Goal: Task Accomplishment & Management: Use online tool/utility

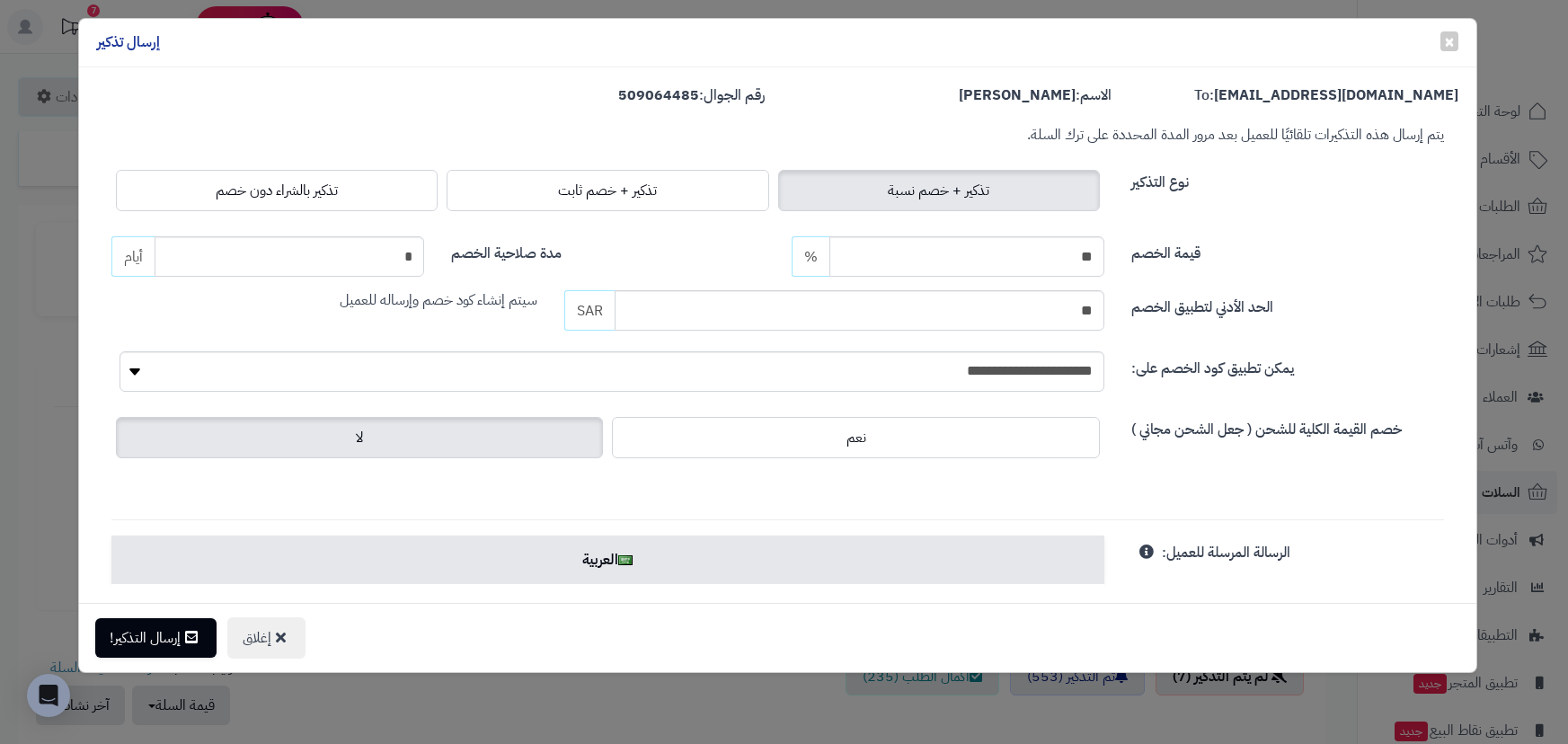
scroll to position [572, 0]
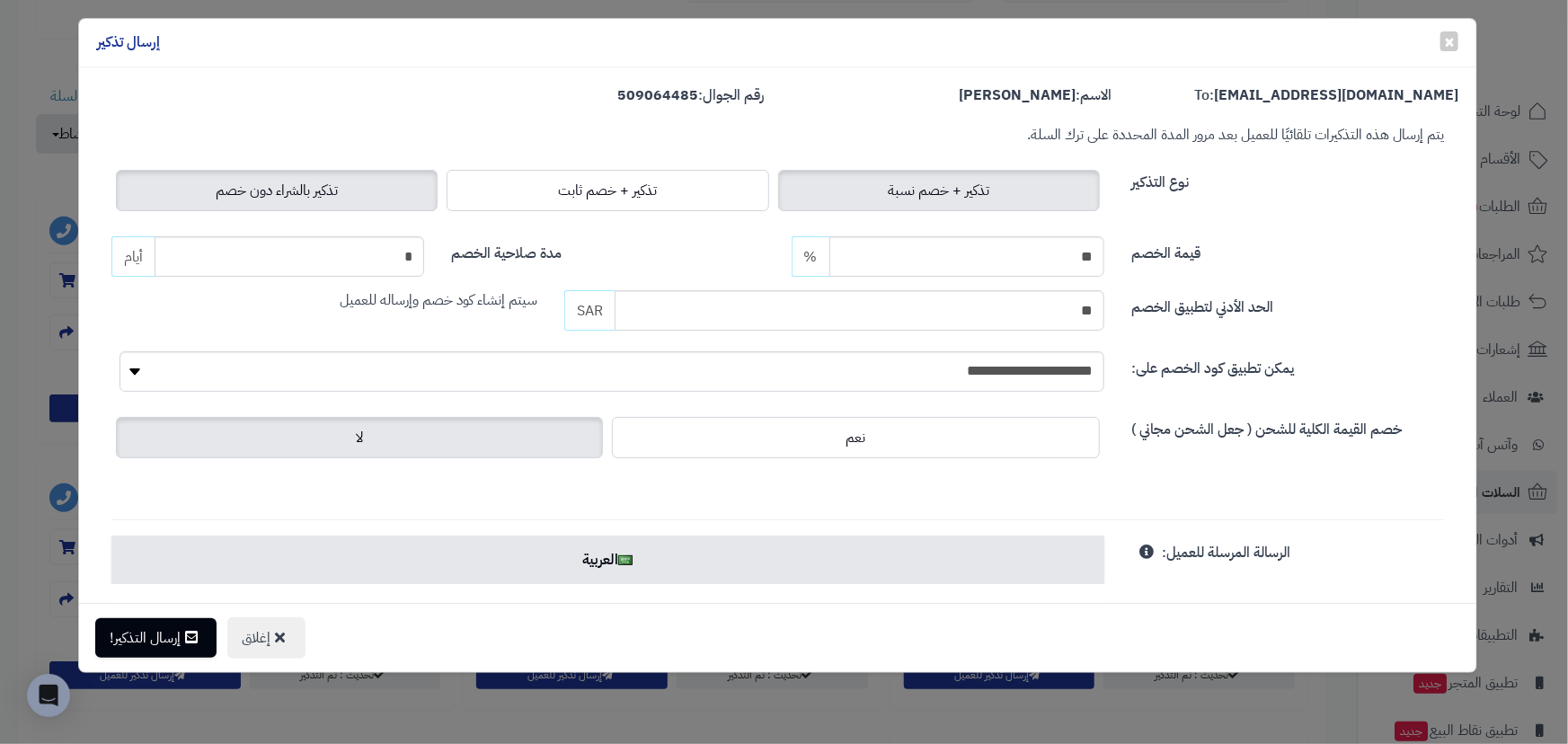
click at [275, 186] on span "تذكير بالشراء دون خصم" at bounding box center [276, 190] width 122 height 22
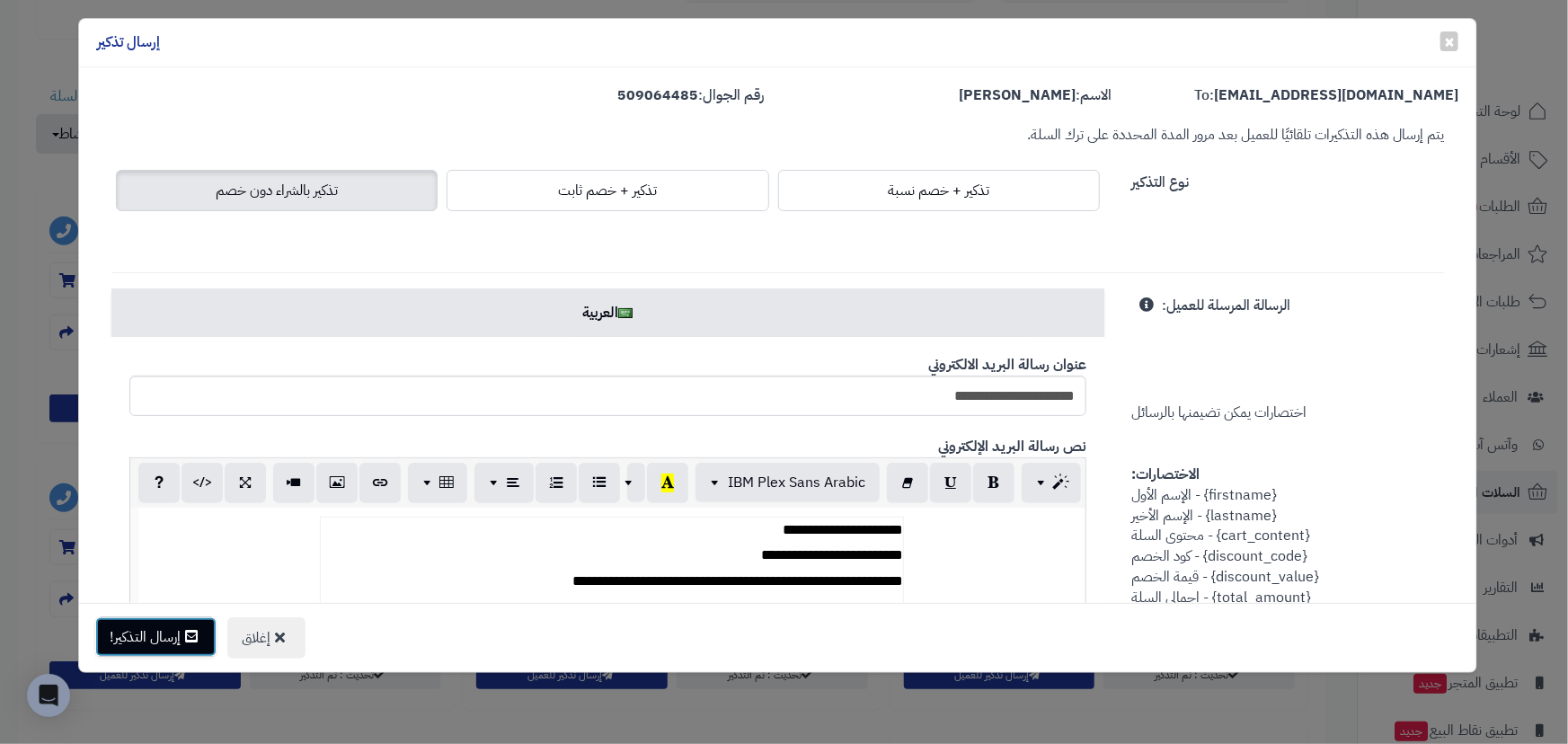
click at [188, 636] on icon at bounding box center [191, 636] width 12 height 14
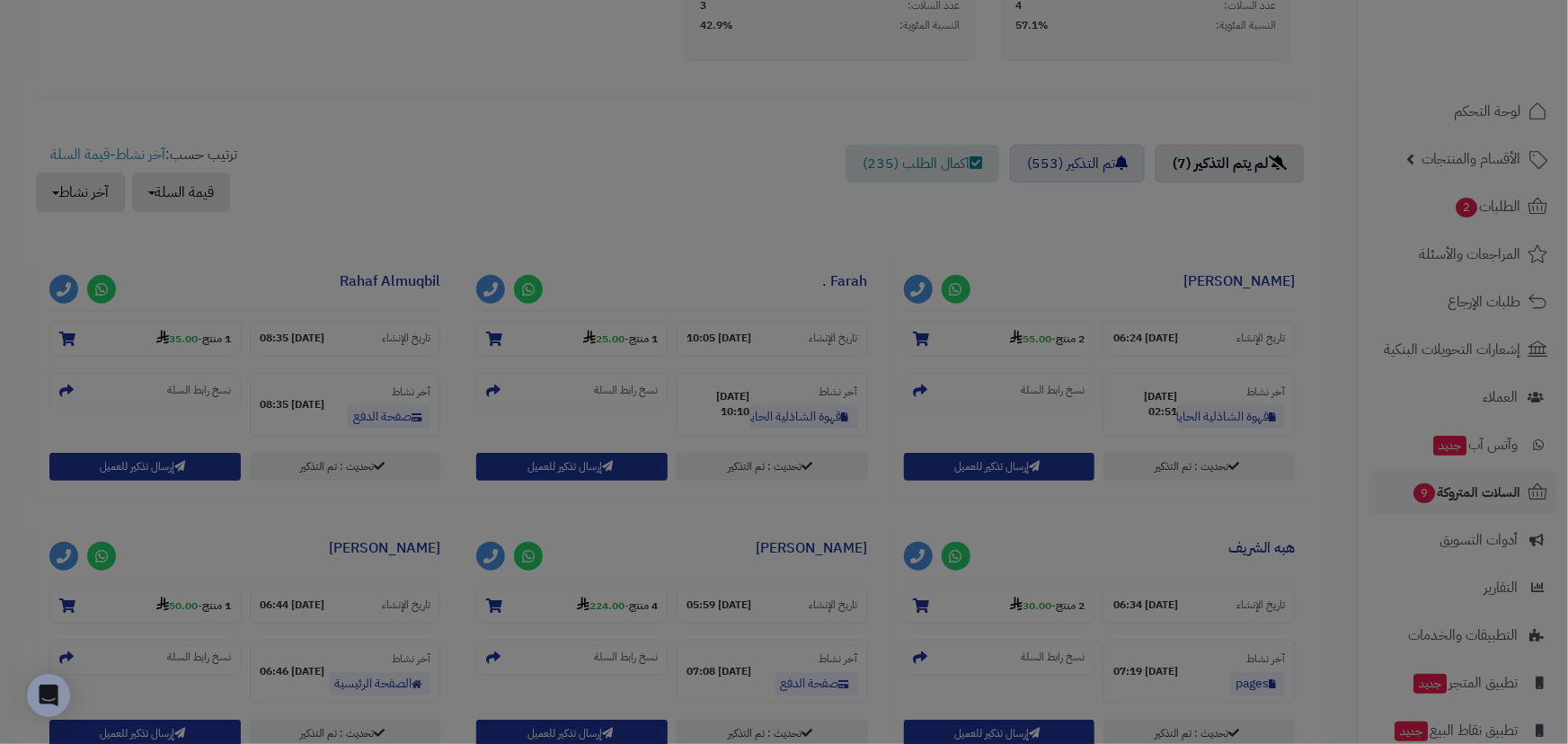
scroll to position [629, 0]
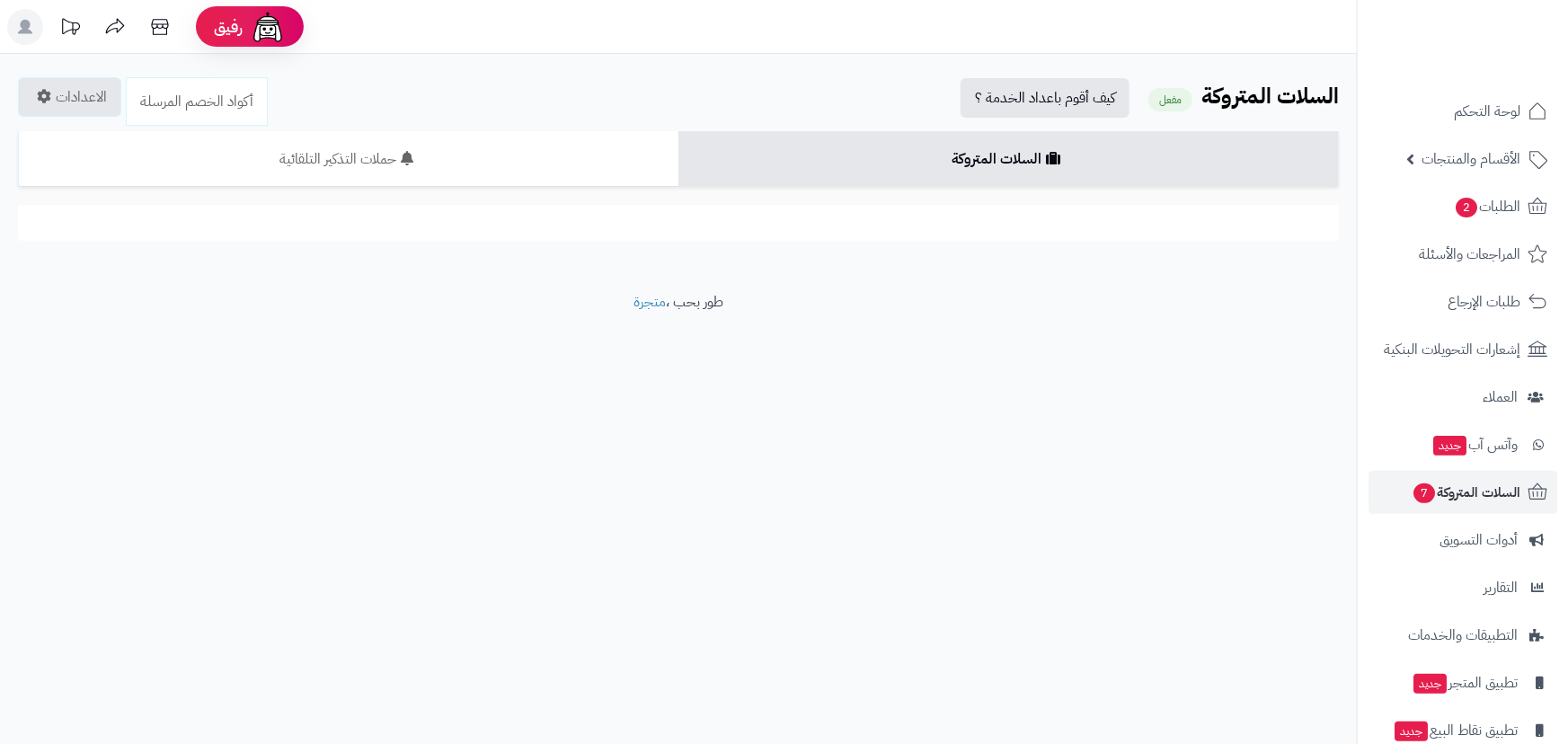
scroll to position [572, 0]
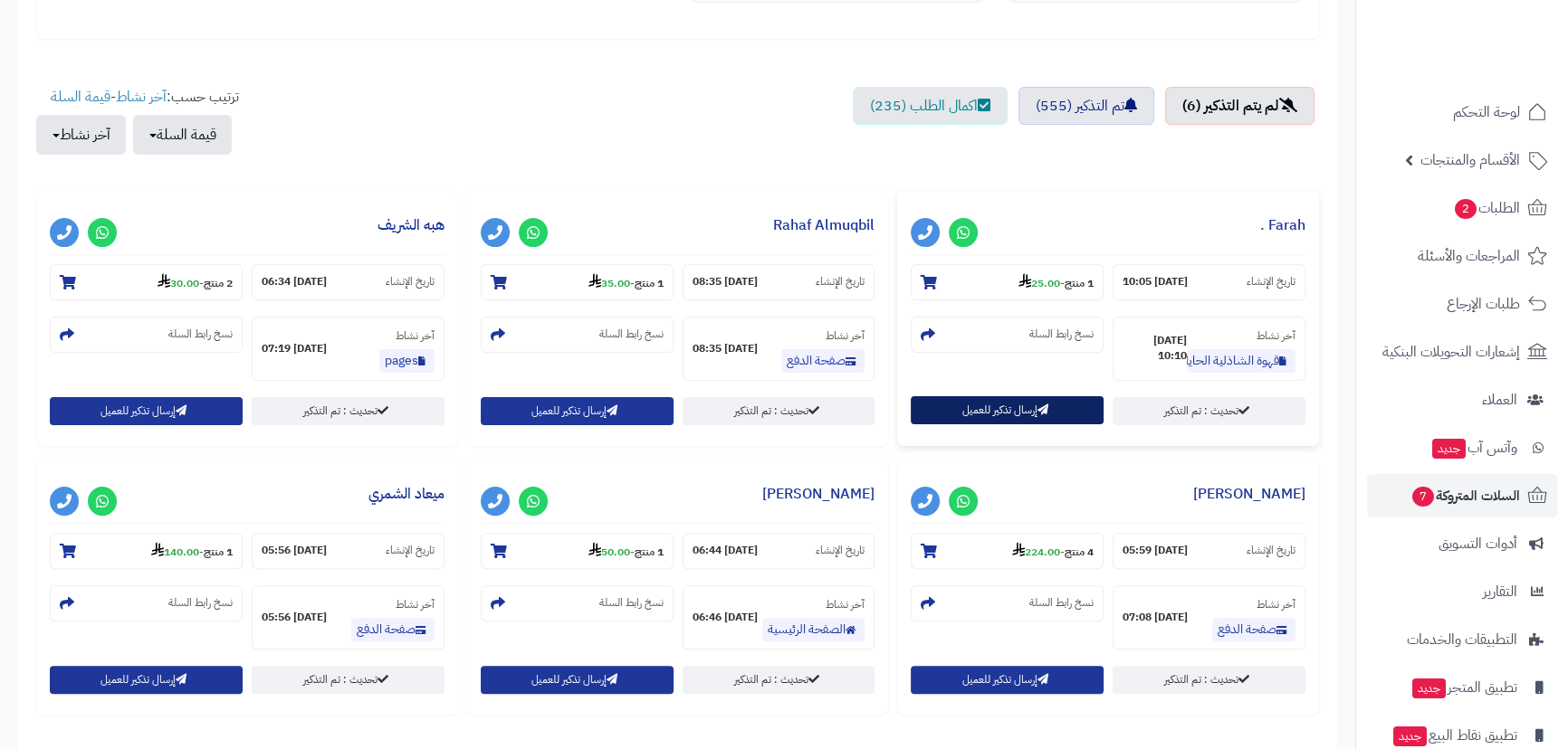
click at [1025, 410] on button "إرسال تذكير للعميل" at bounding box center [1007, 410] width 193 height 28
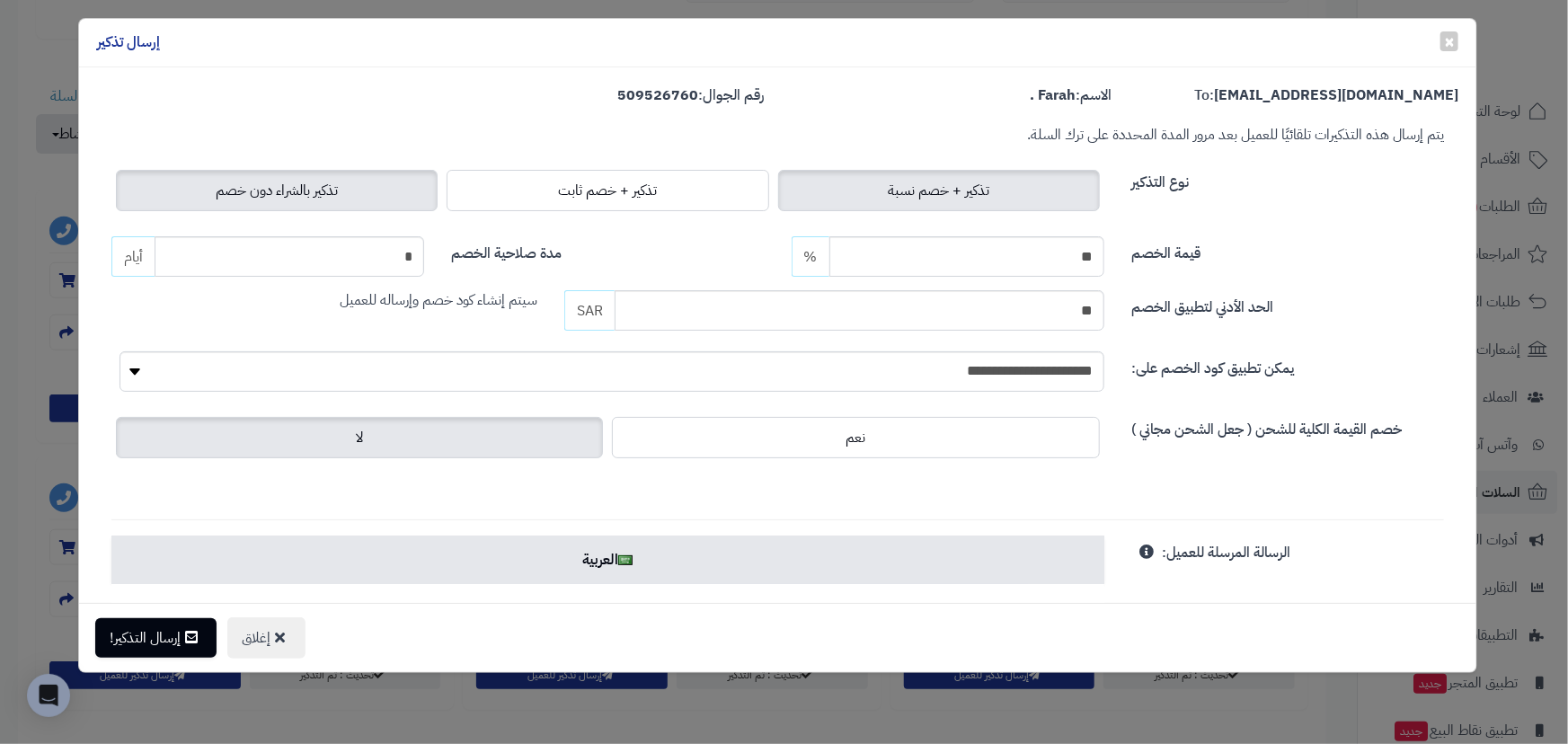
click at [282, 196] on span "تذكير بالشراء دون خصم" at bounding box center [276, 190] width 122 height 22
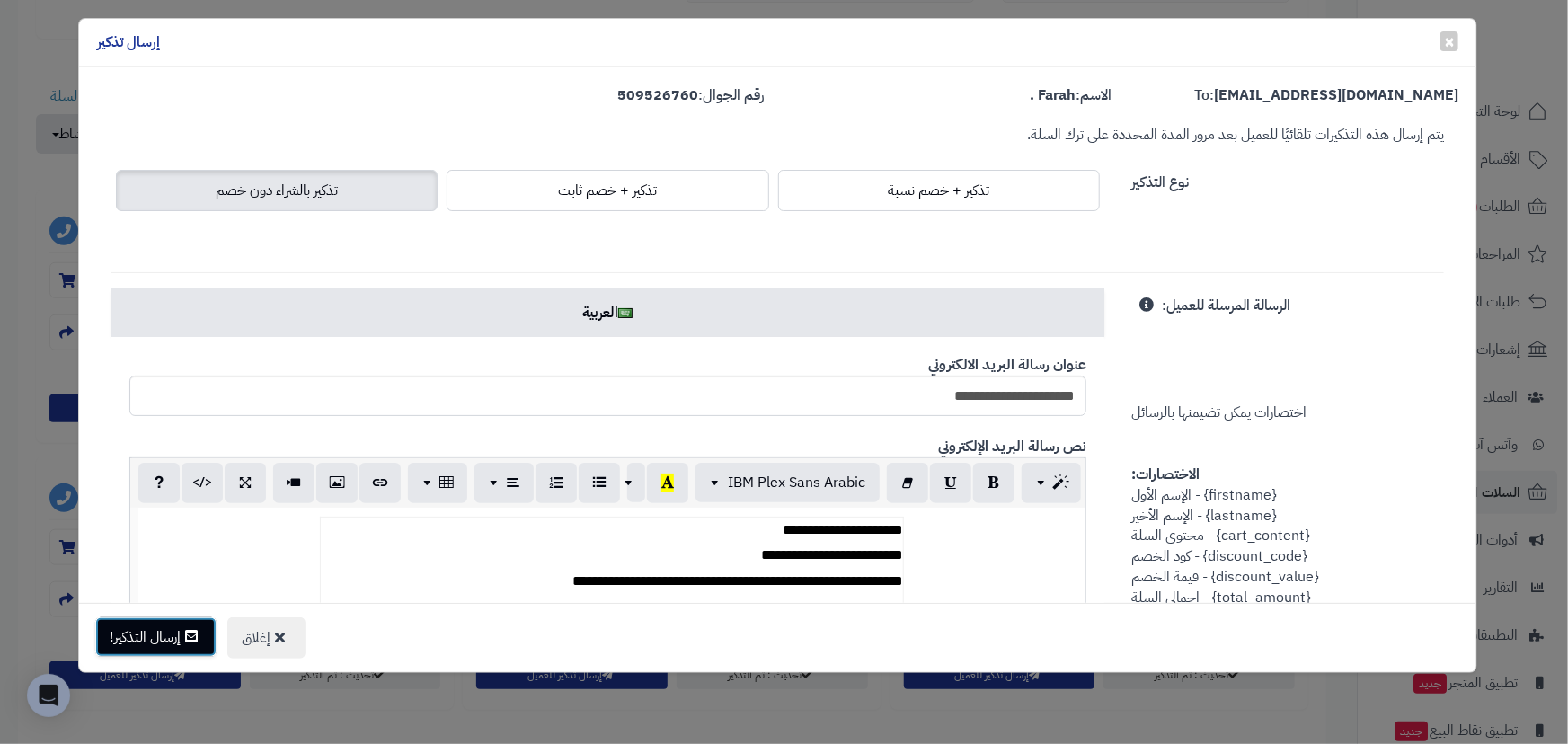
click at [174, 636] on button "إرسال التذكير!" at bounding box center [156, 638] width 121 height 40
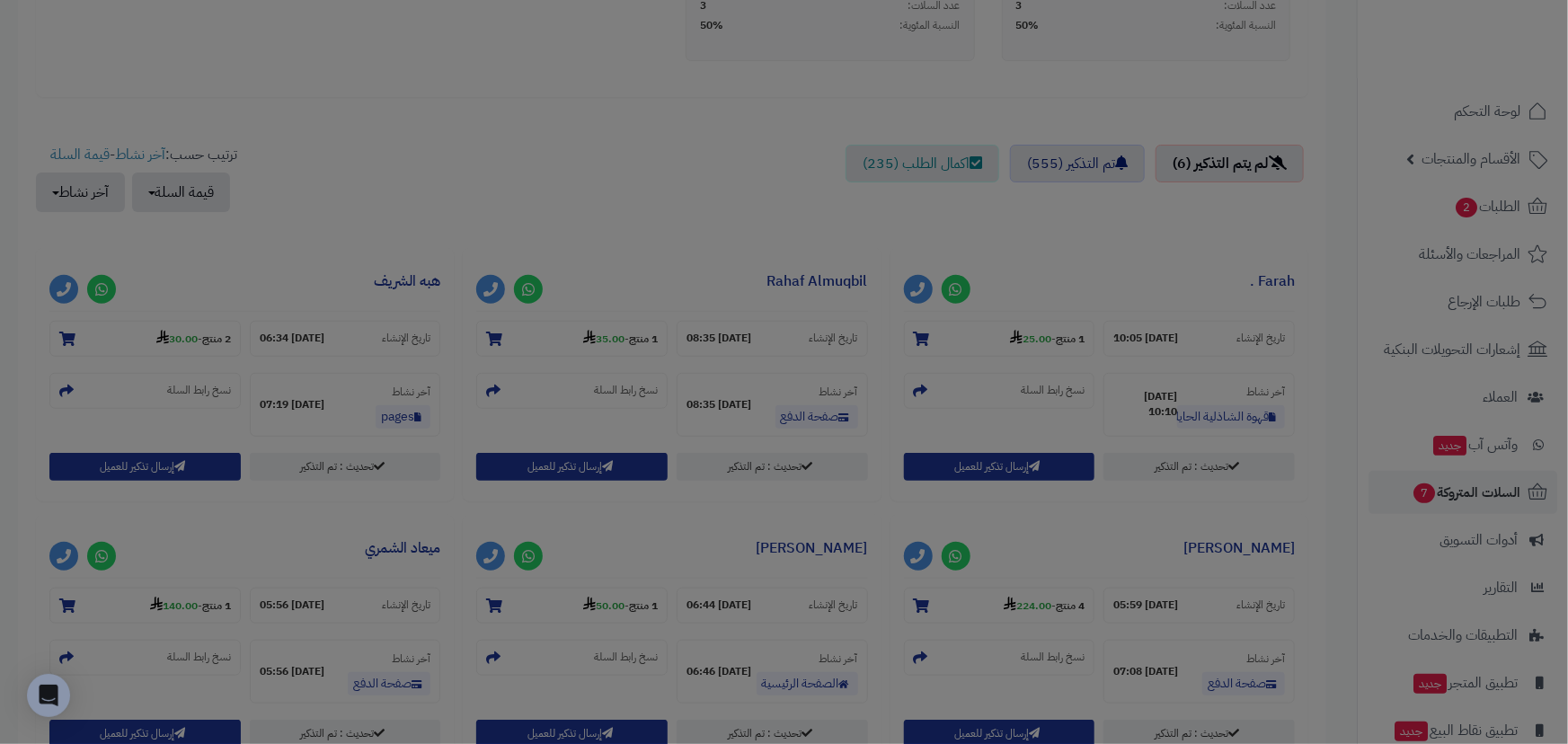
scroll to position [629, 0]
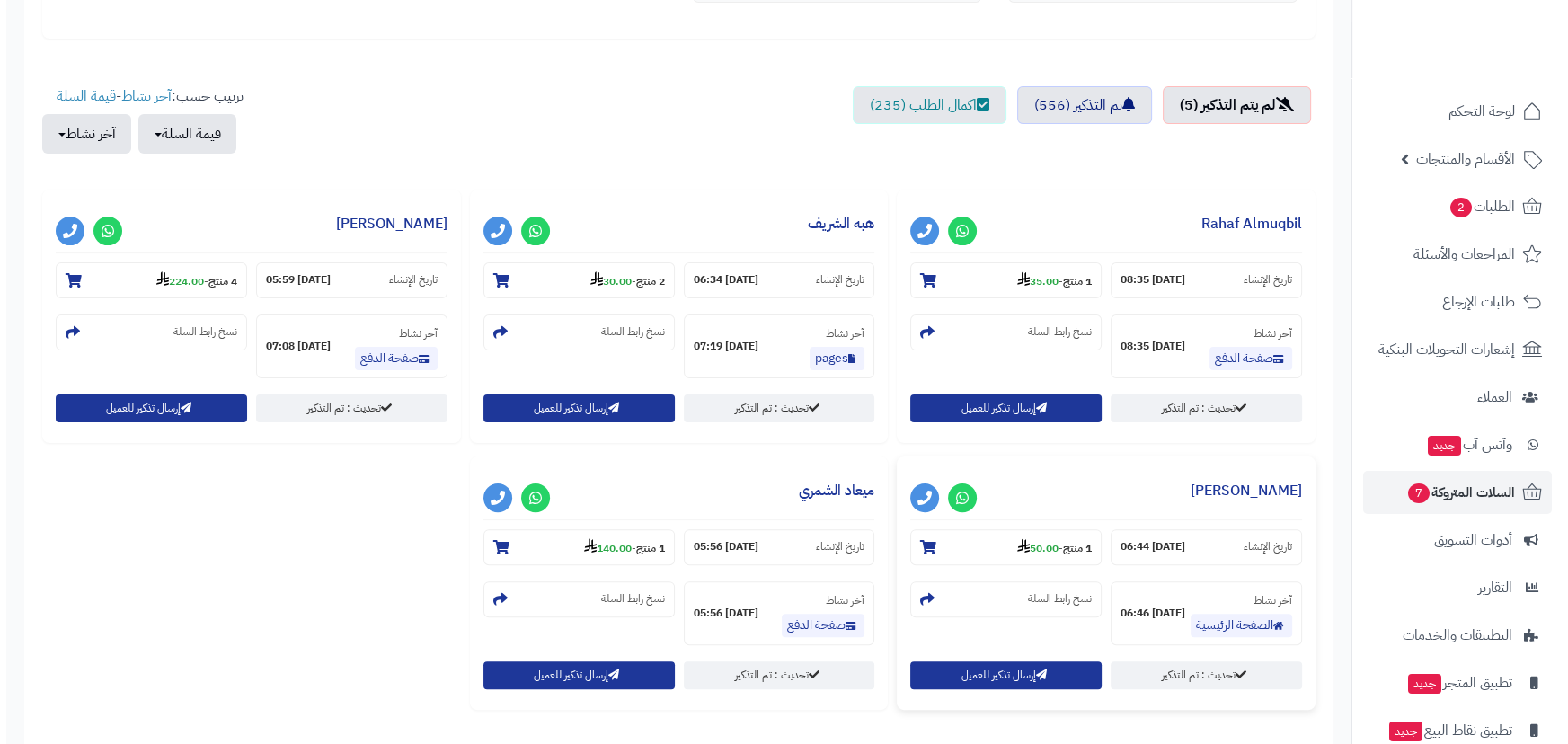
scroll to position [572, 0]
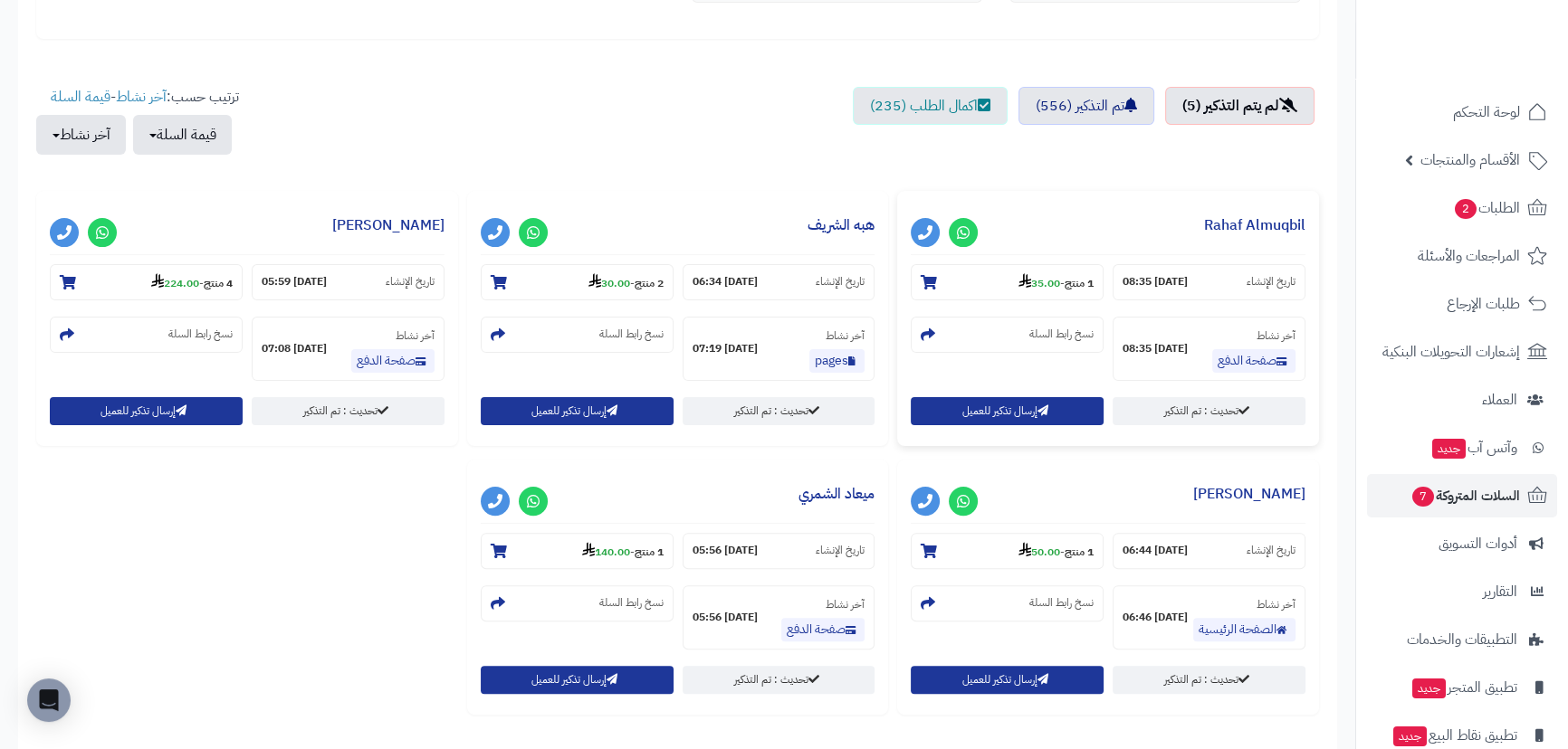
click at [987, 392] on div "**********" at bounding box center [1107, 318] width 421 height 255
click at [992, 407] on button "إرسال تذكير للعميل" at bounding box center [1007, 410] width 193 height 28
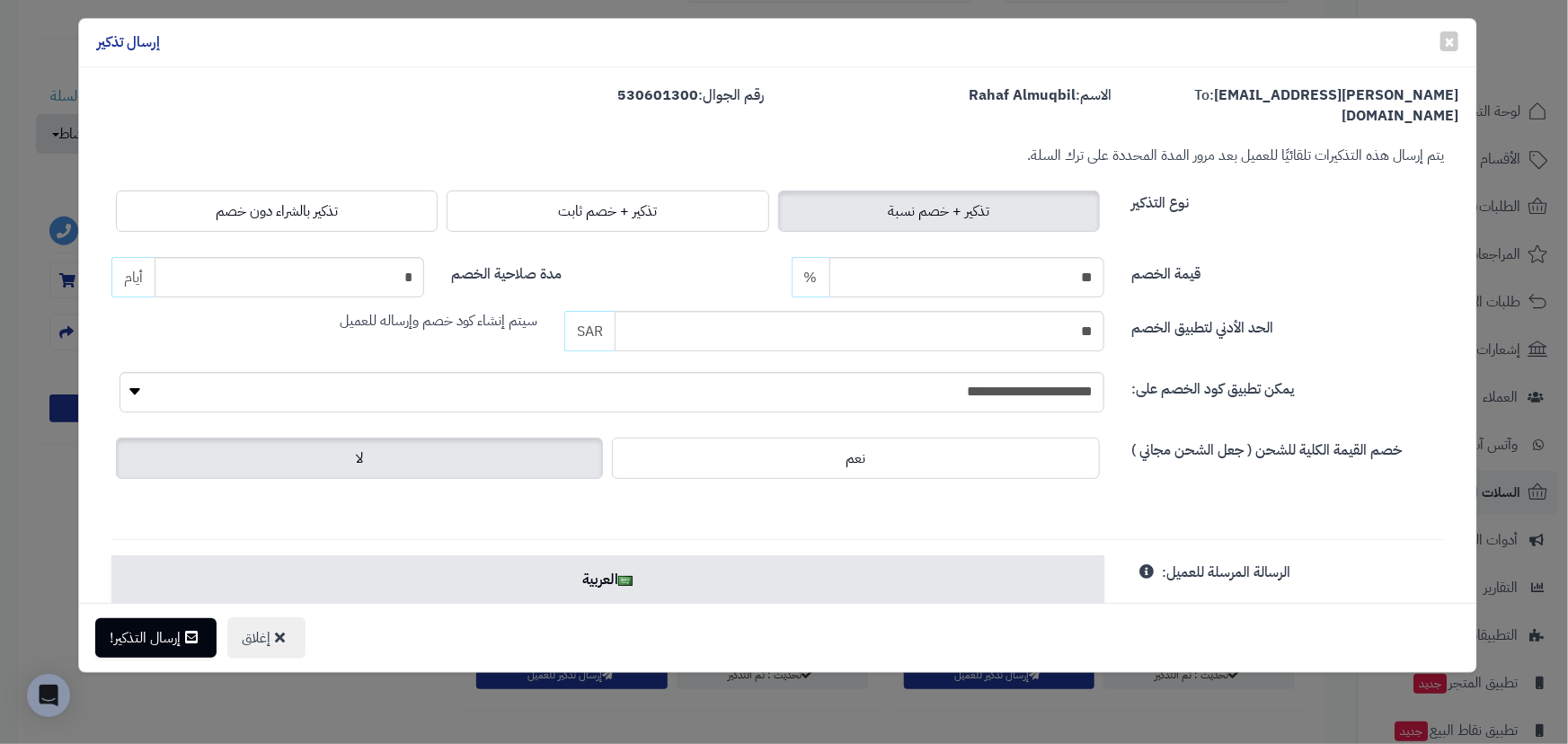
click at [310, 200] on span "تذكير بالشراء دون خصم" at bounding box center [276, 211] width 122 height 22
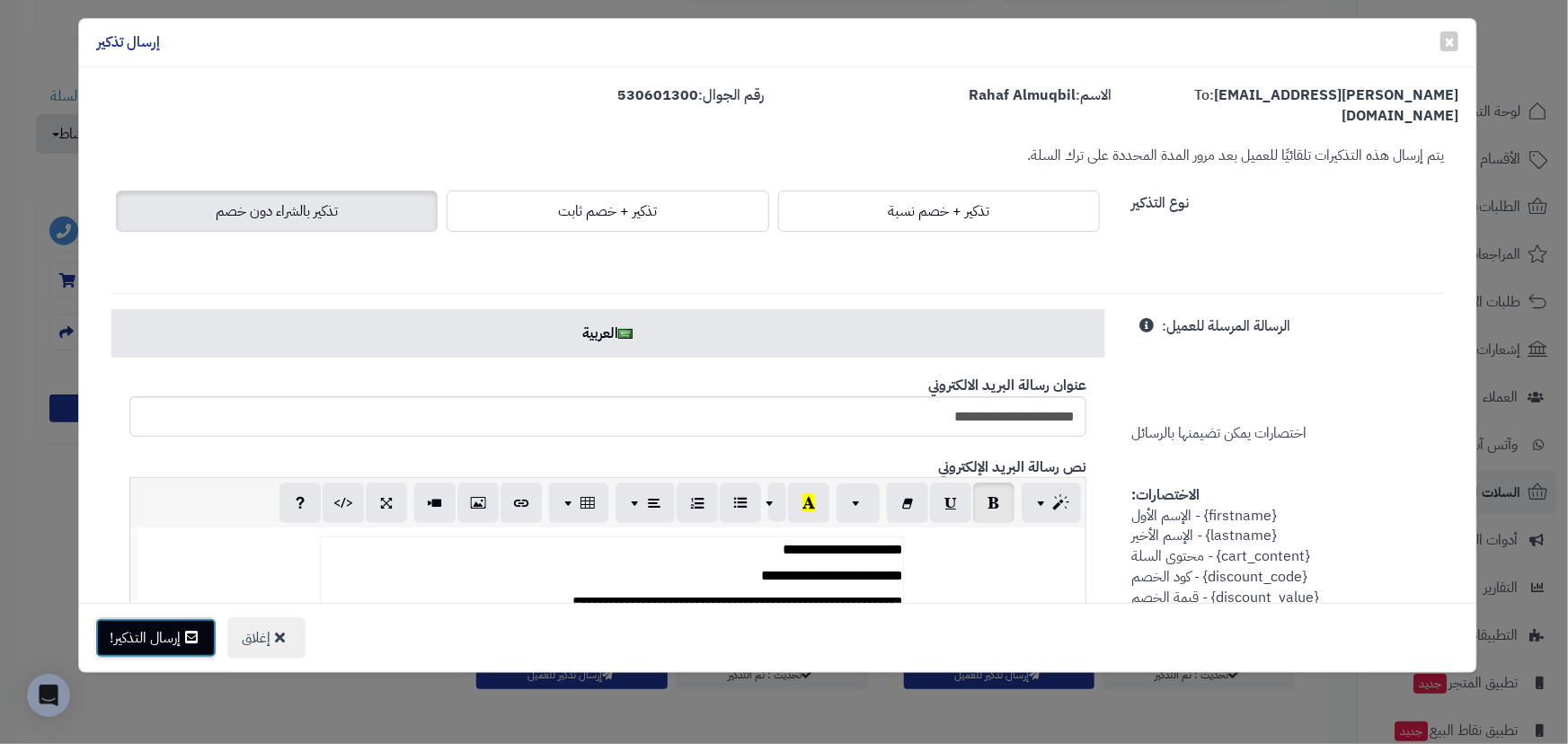
click at [188, 645] on button "إرسال التذكير!" at bounding box center [156, 639] width 121 height 40
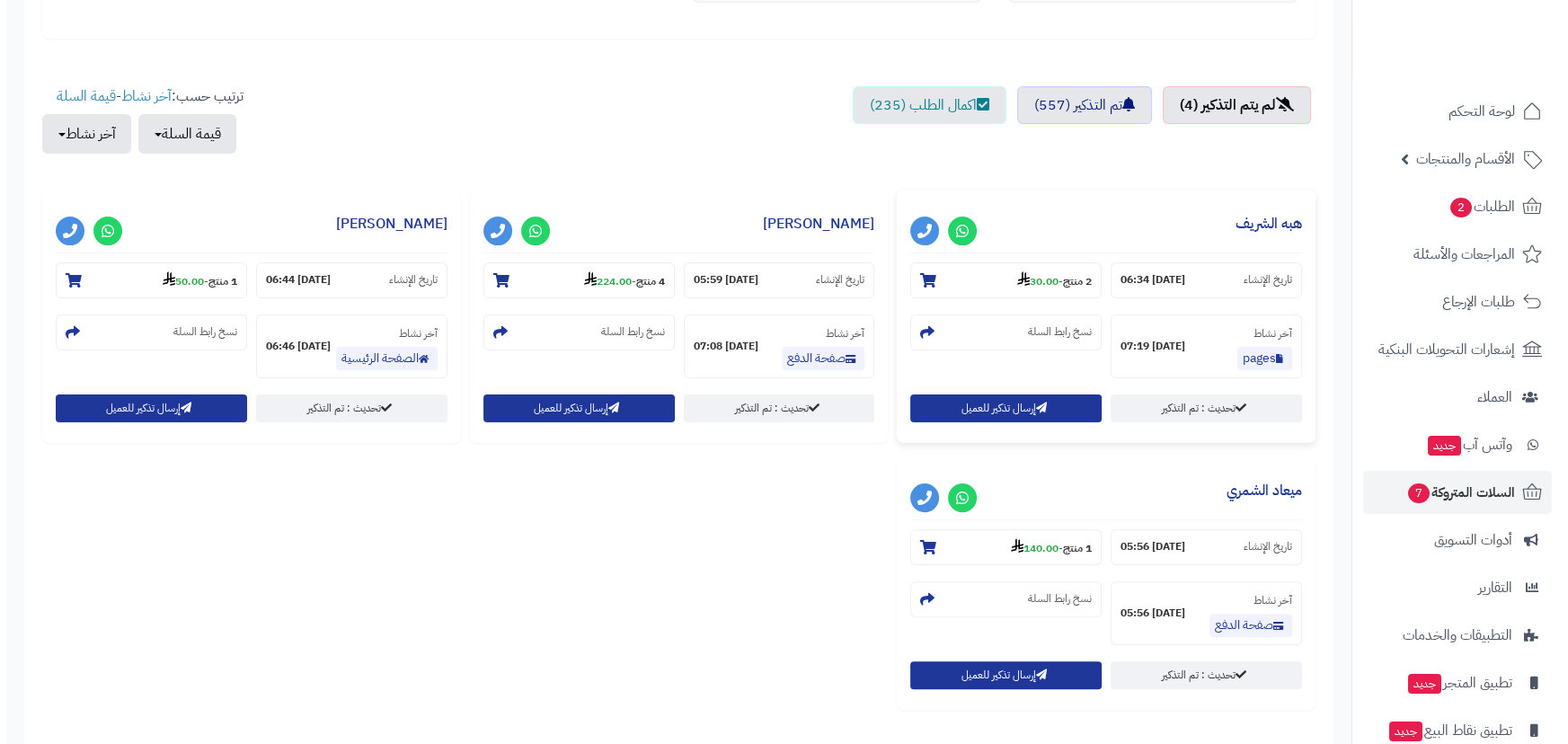
scroll to position [572, 0]
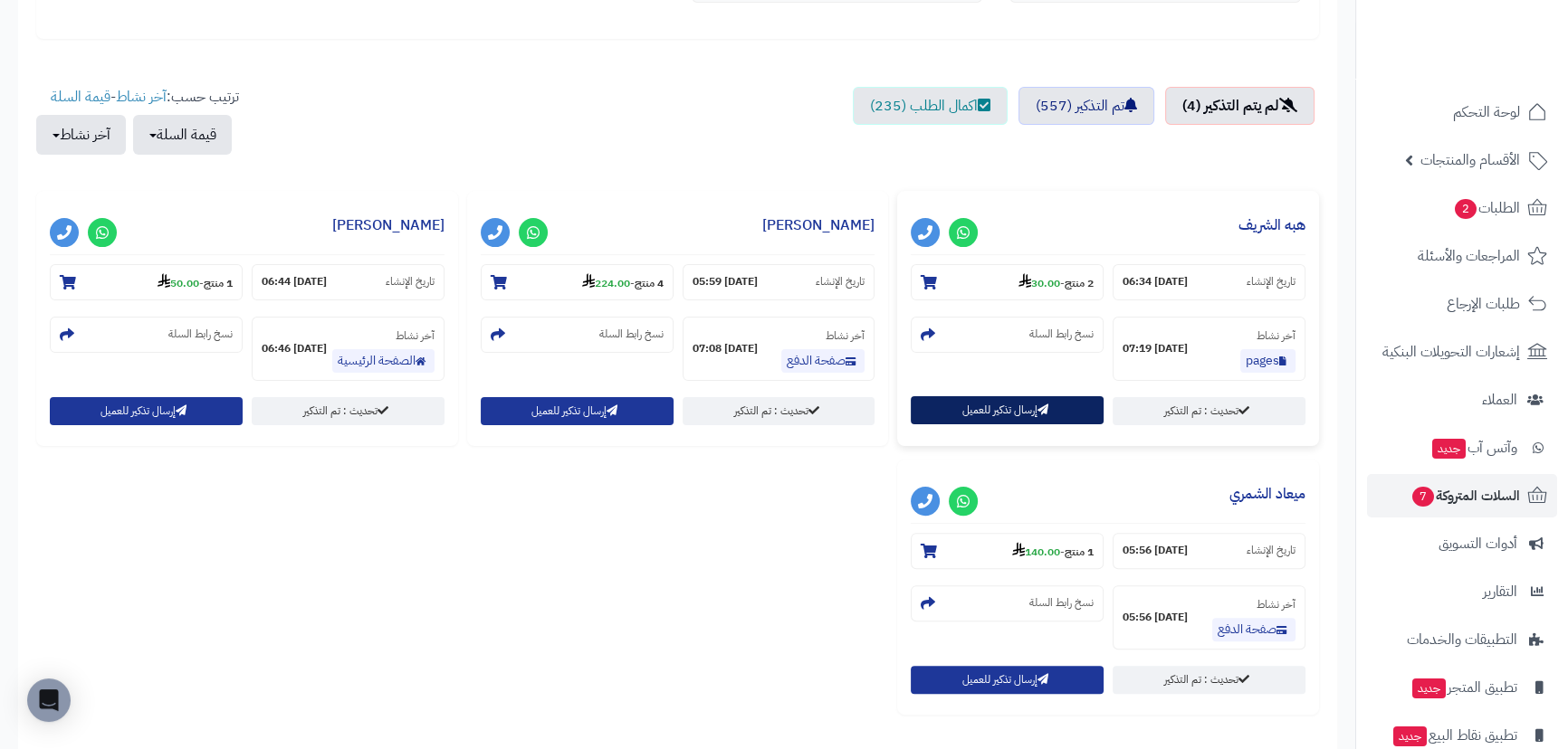
click at [1017, 410] on button "إرسال تذكير للعميل" at bounding box center [1007, 410] width 193 height 28
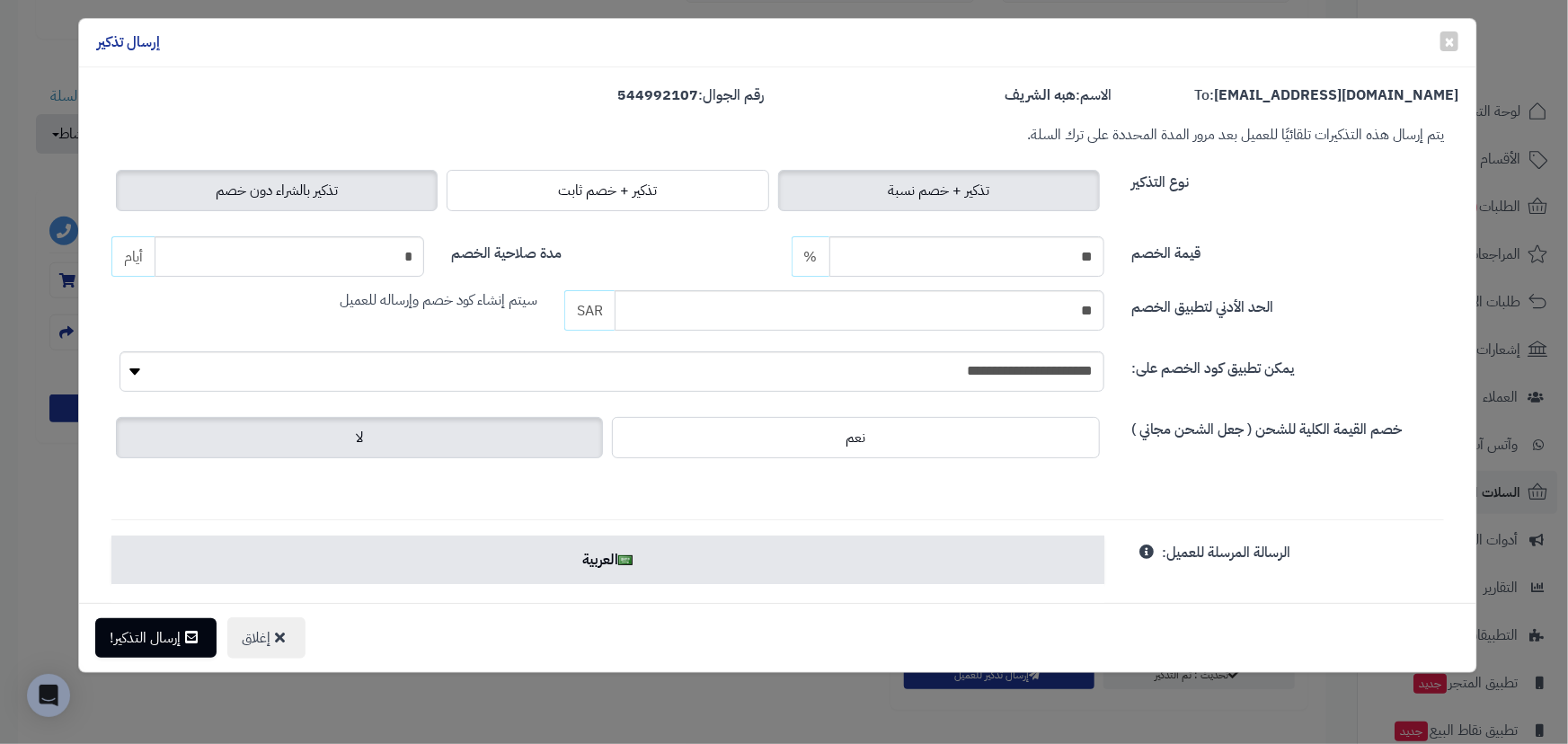
click at [314, 187] on span "تذكير بالشراء دون خصم" at bounding box center [276, 190] width 122 height 22
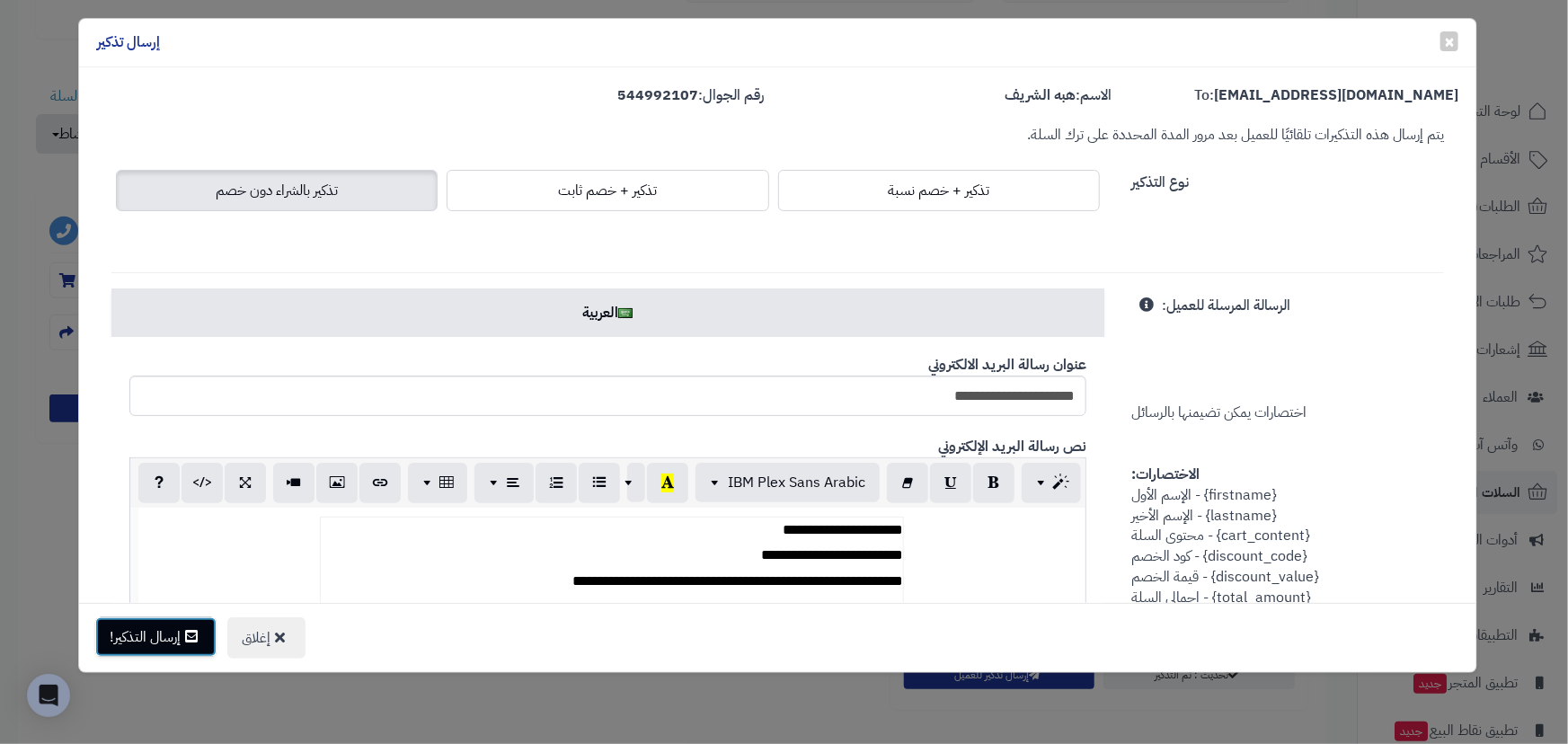
click at [157, 645] on button "إرسال التذكير!" at bounding box center [156, 638] width 121 height 40
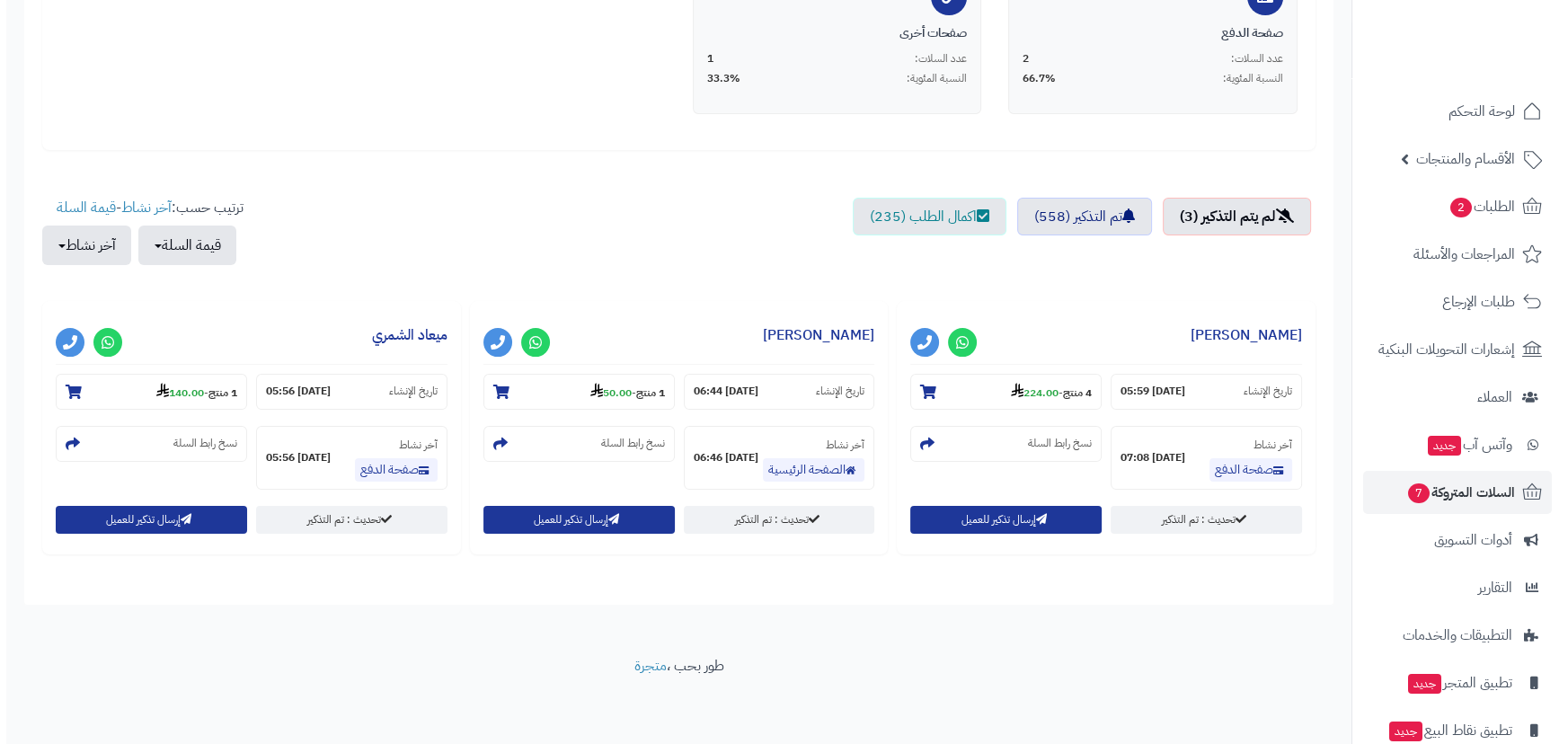
scroll to position [460, 0]
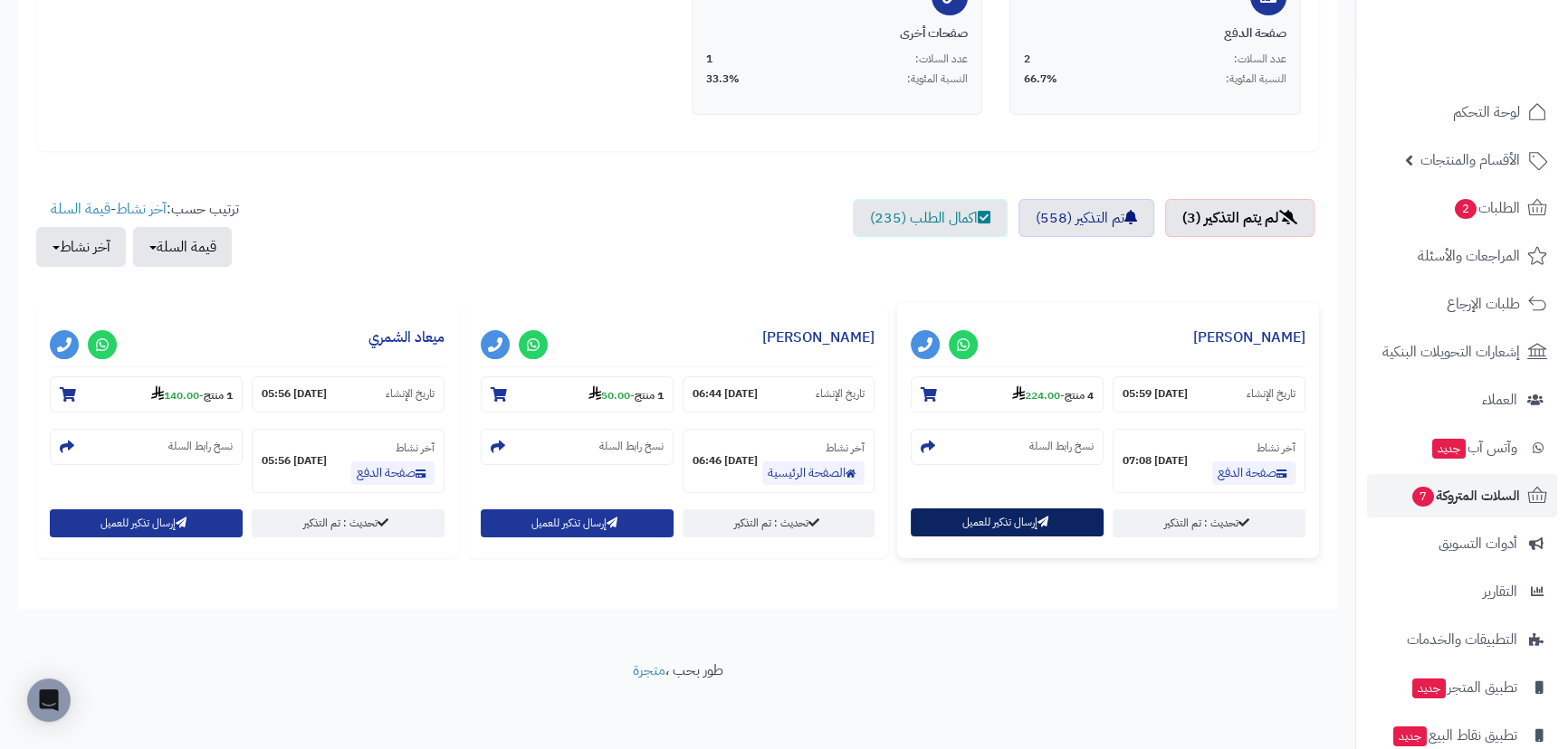
click at [1032, 528] on button "إرسال تذكير للعميل" at bounding box center [1007, 522] width 193 height 28
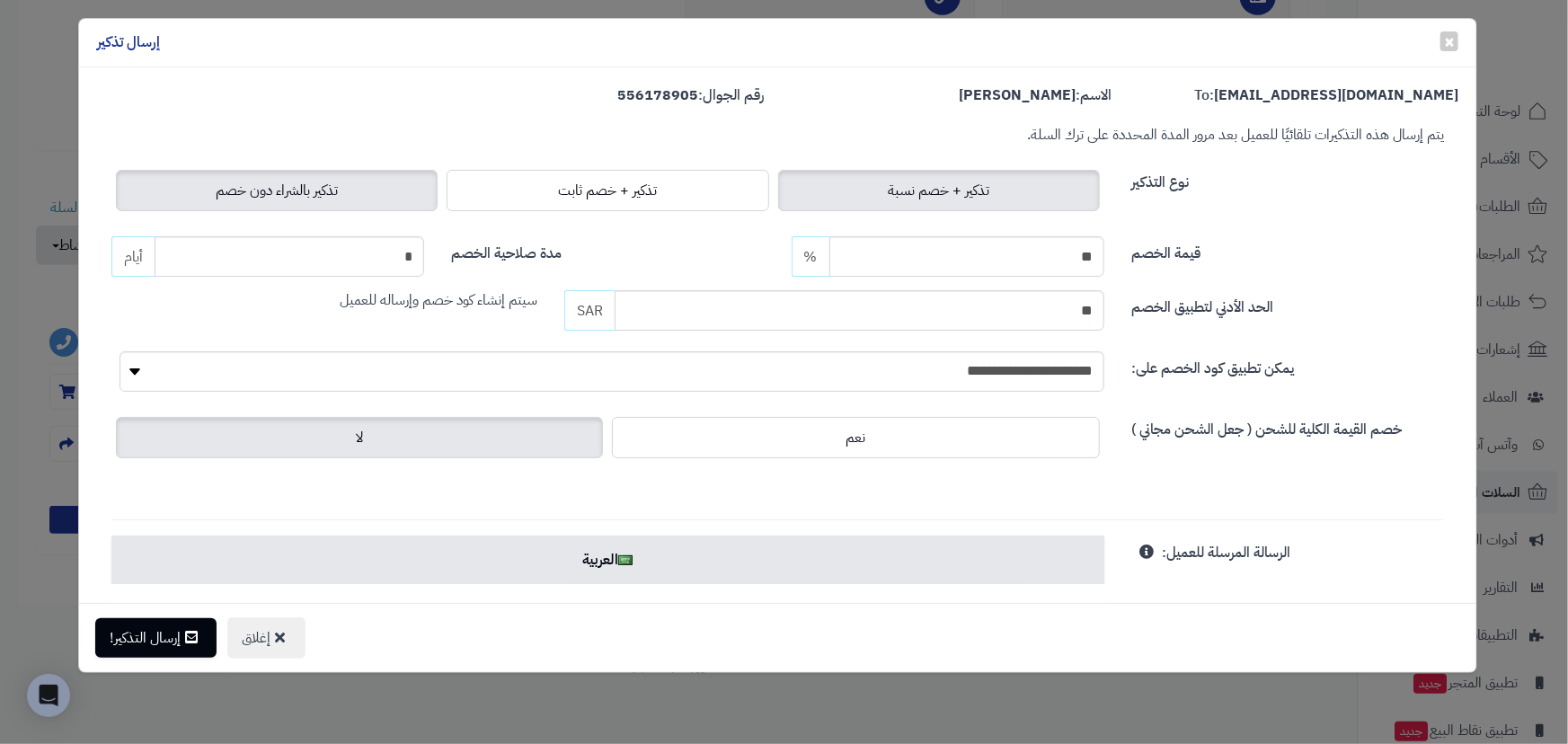
click at [239, 181] on span "تذكير بالشراء دون خصم" at bounding box center [276, 190] width 122 height 22
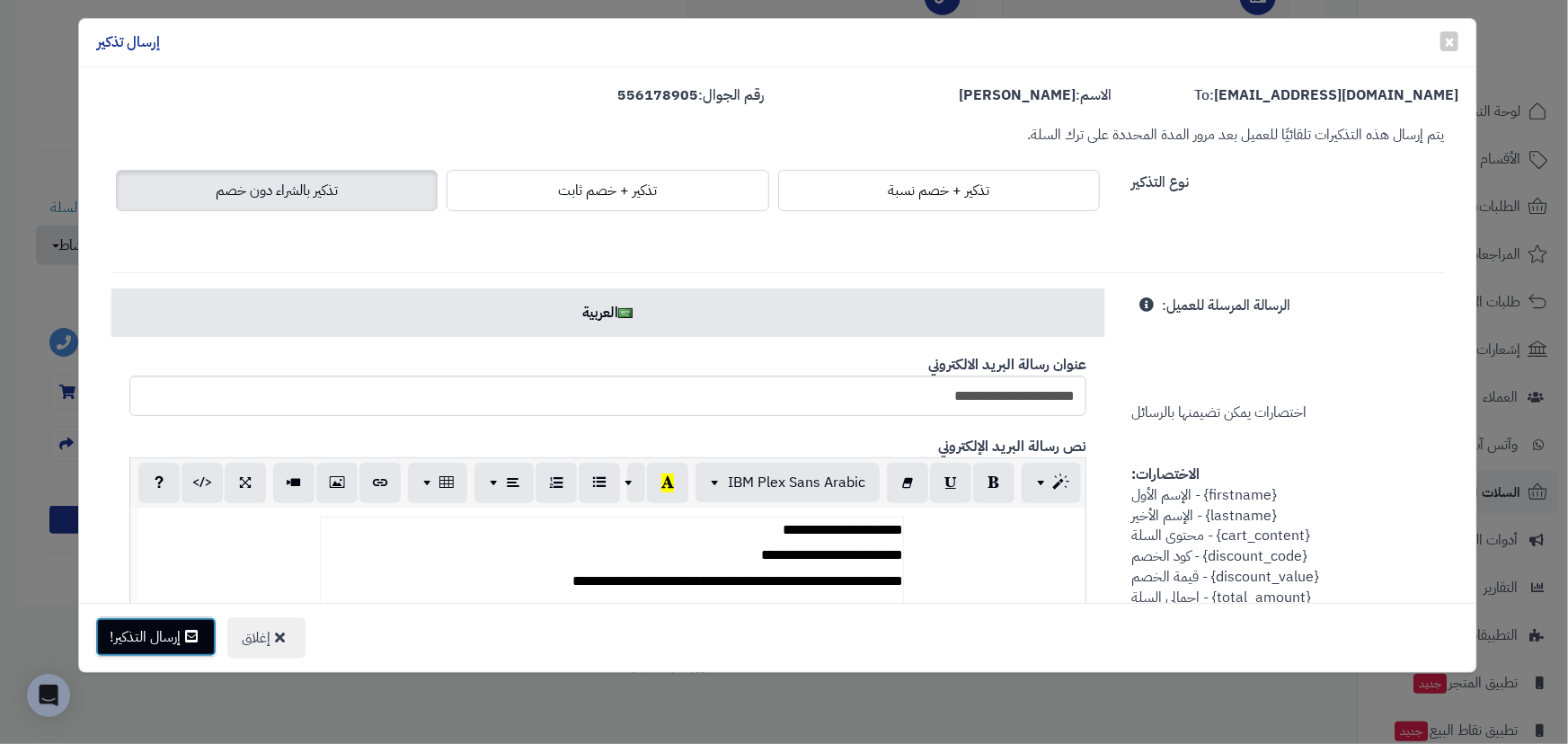
click at [175, 641] on button "إرسال التذكير!" at bounding box center [156, 638] width 121 height 40
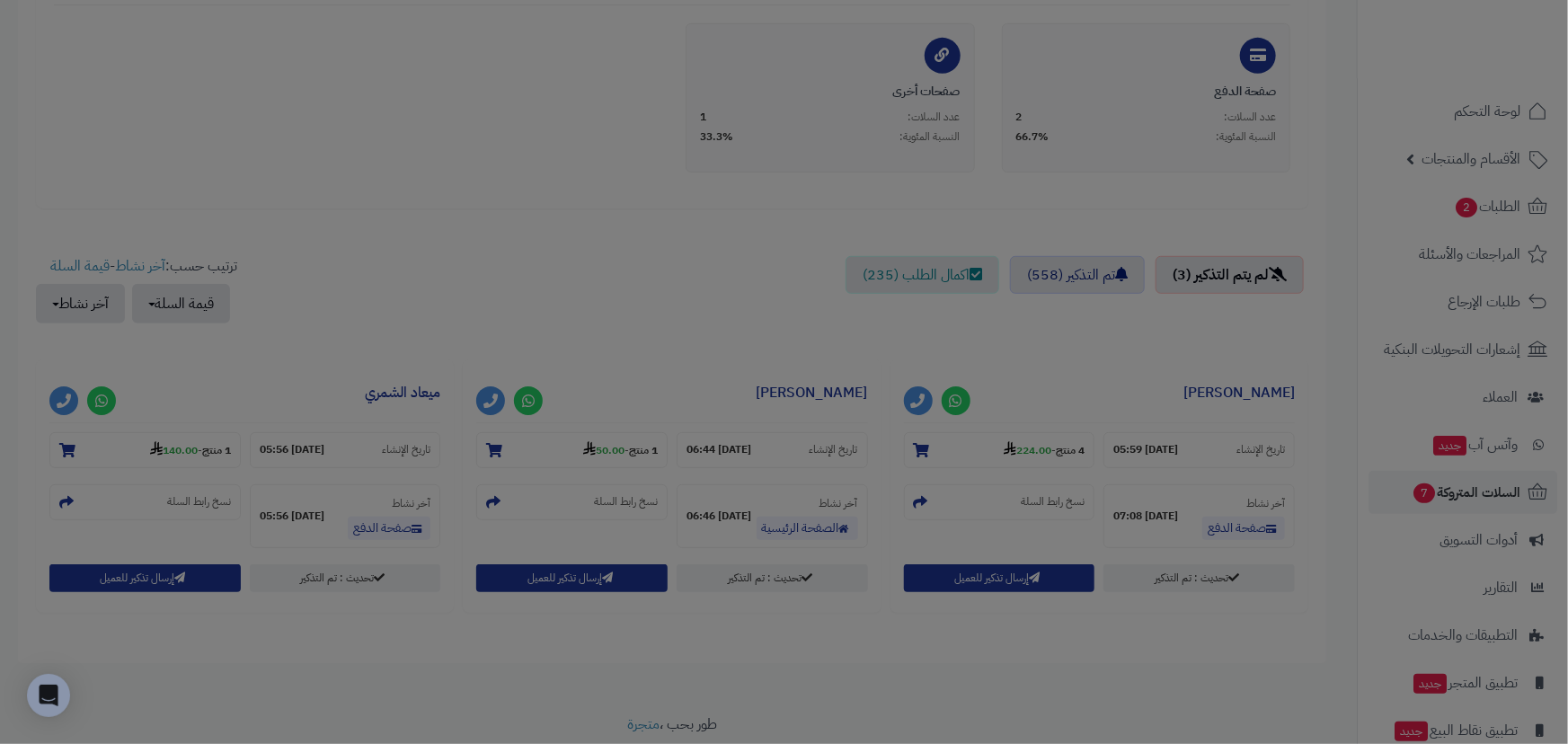
scroll to position [519, 0]
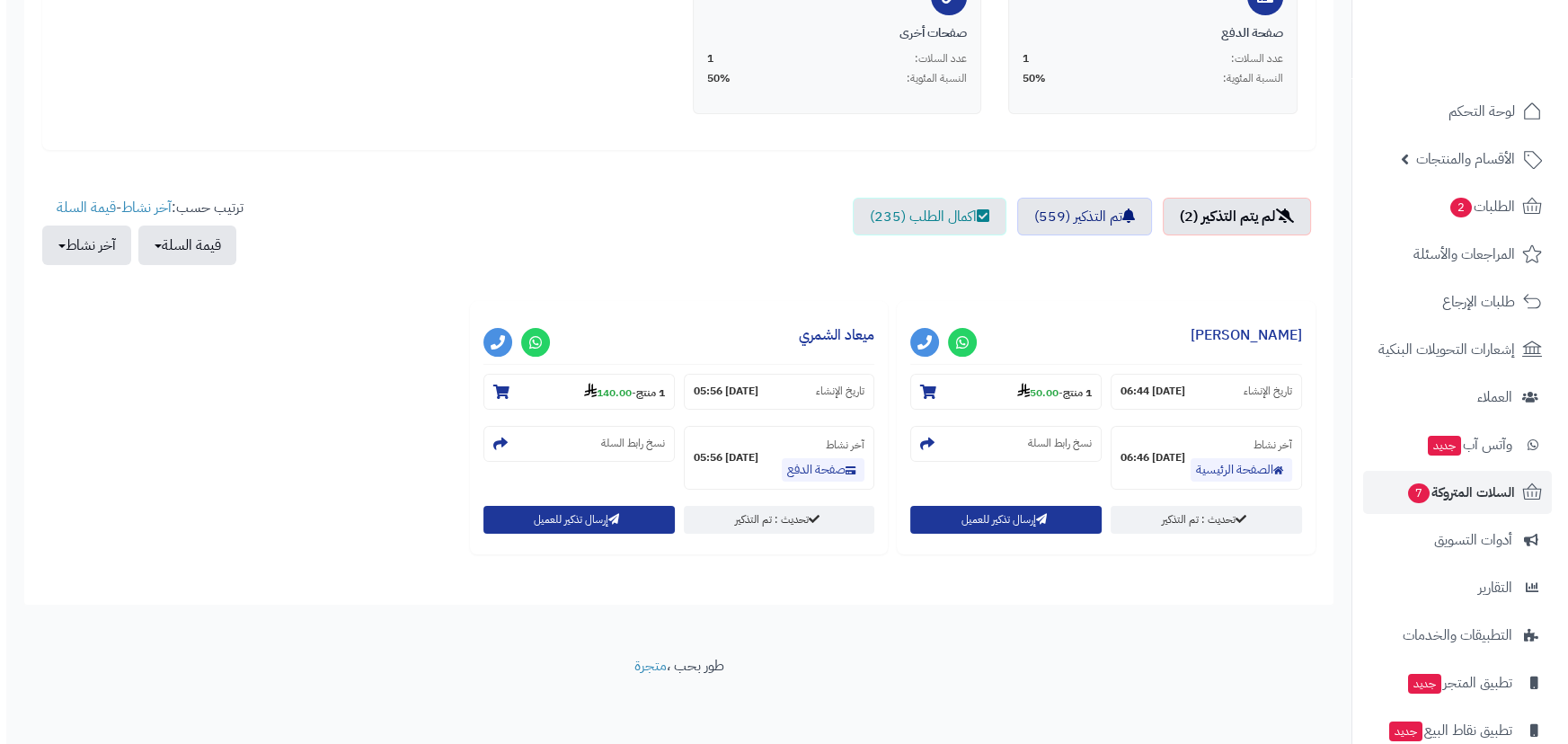
scroll to position [460, 0]
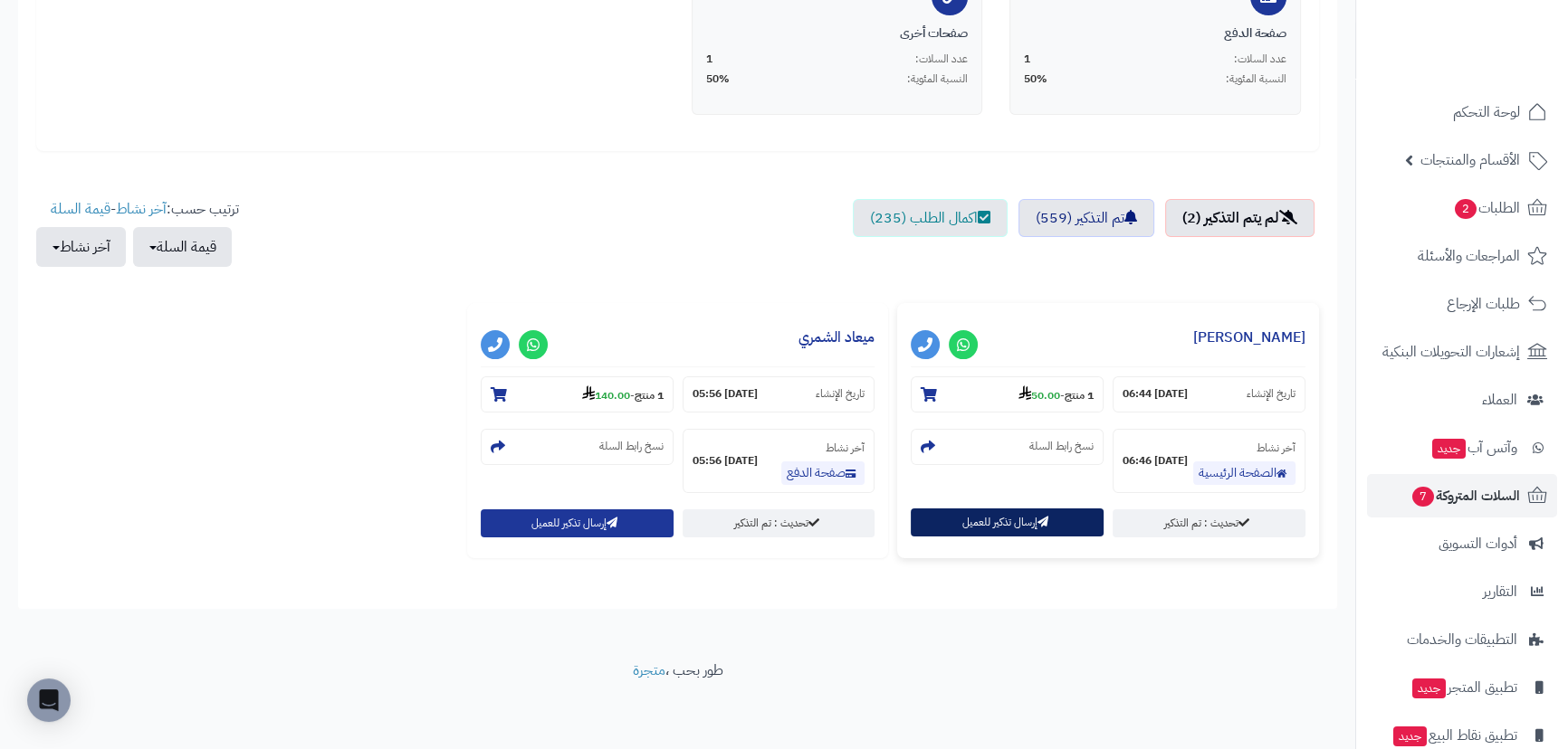
click at [1009, 518] on button "إرسال تذكير للعميل" at bounding box center [1007, 522] width 193 height 28
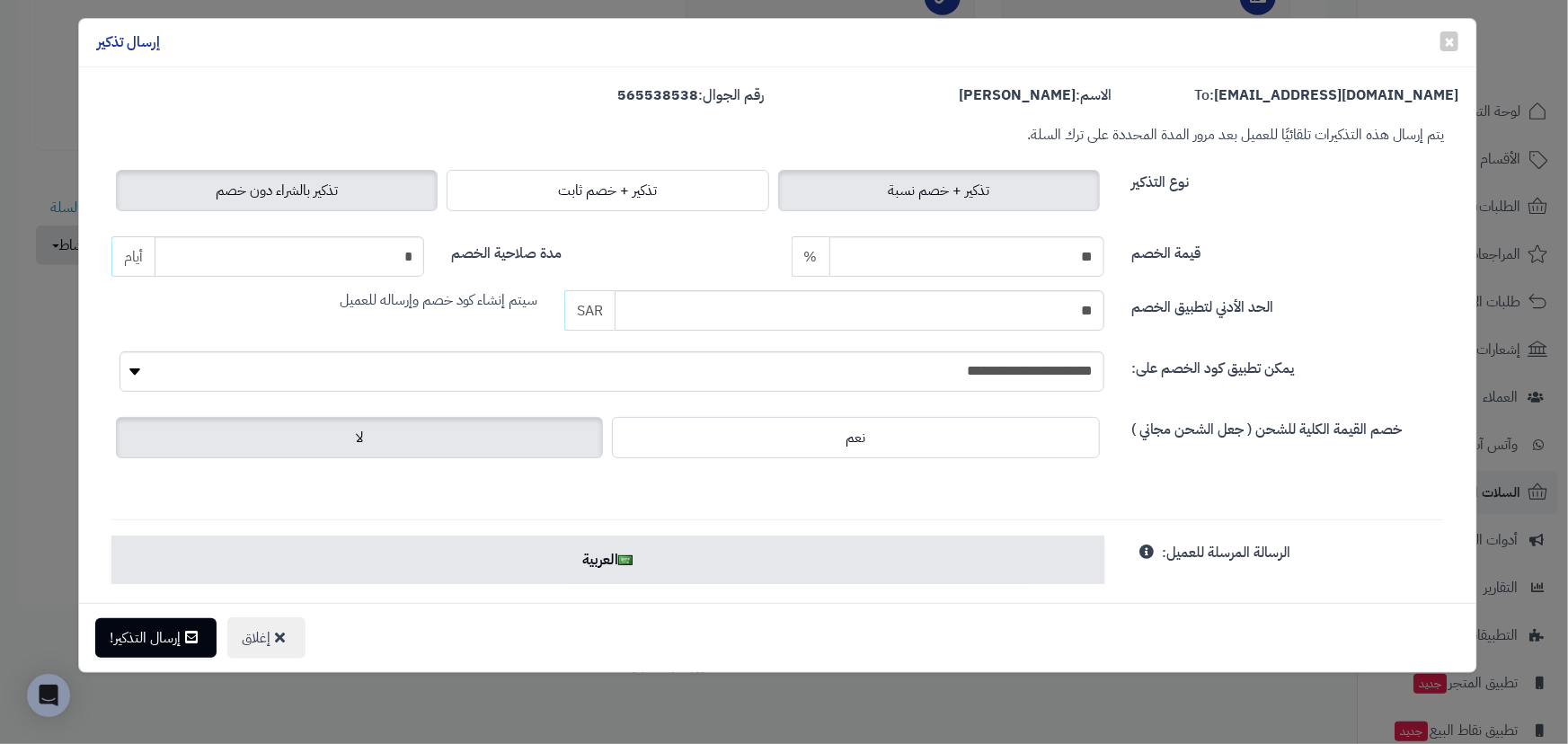
click at [321, 203] on label "تذكير بالشراء دون خصم" at bounding box center [276, 191] width 322 height 42
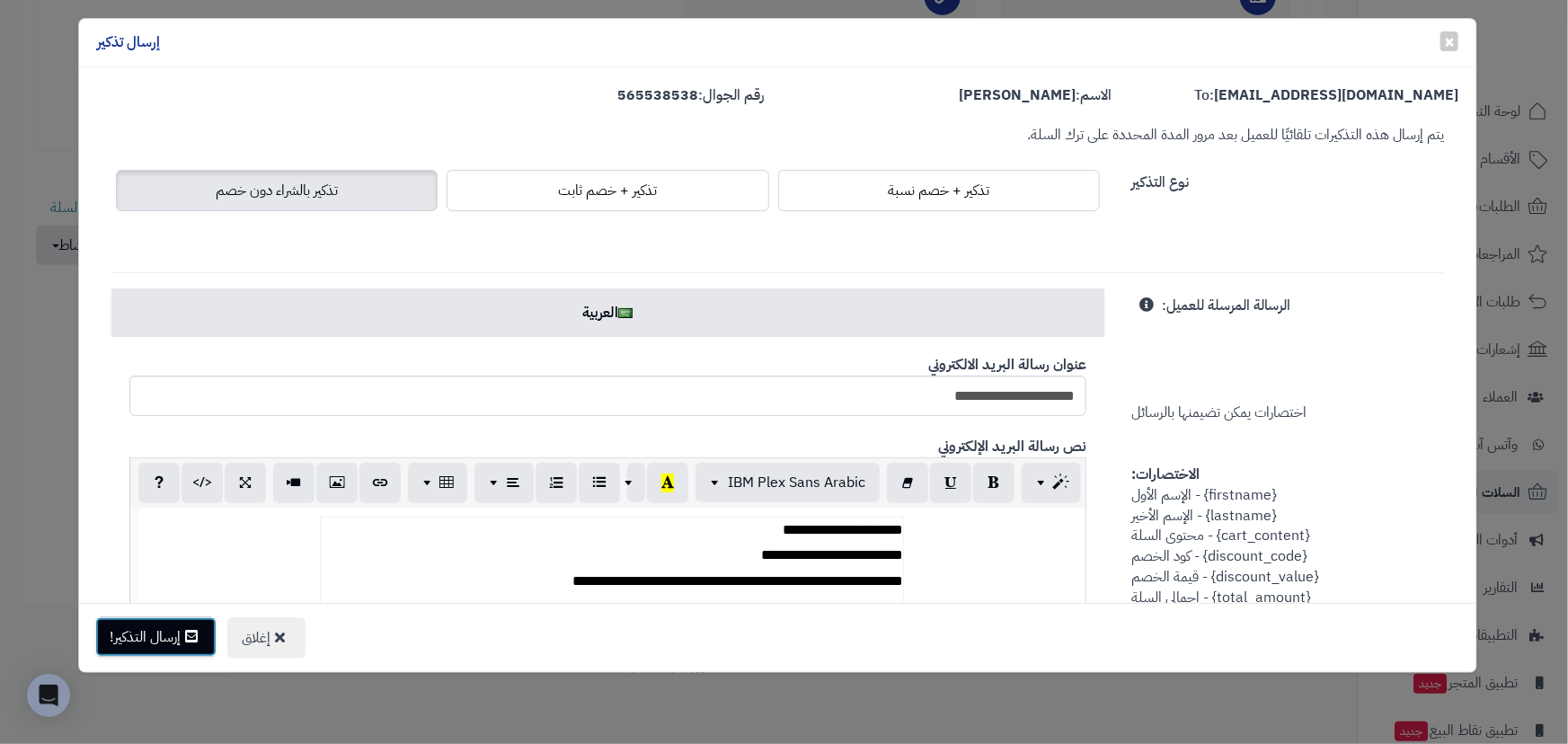
click at [151, 638] on button "إرسال التذكير!" at bounding box center [156, 638] width 121 height 40
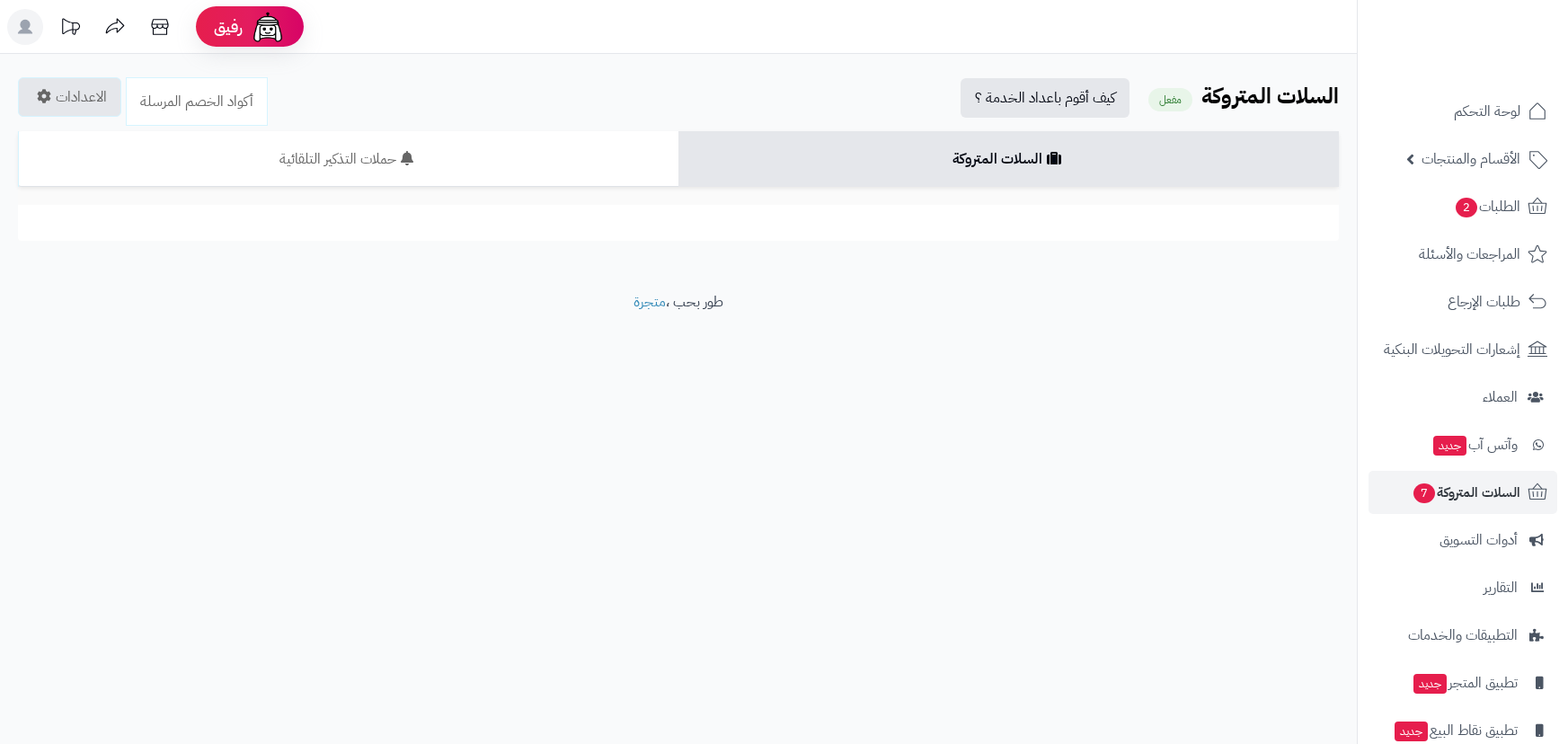
scroll to position [460, 0]
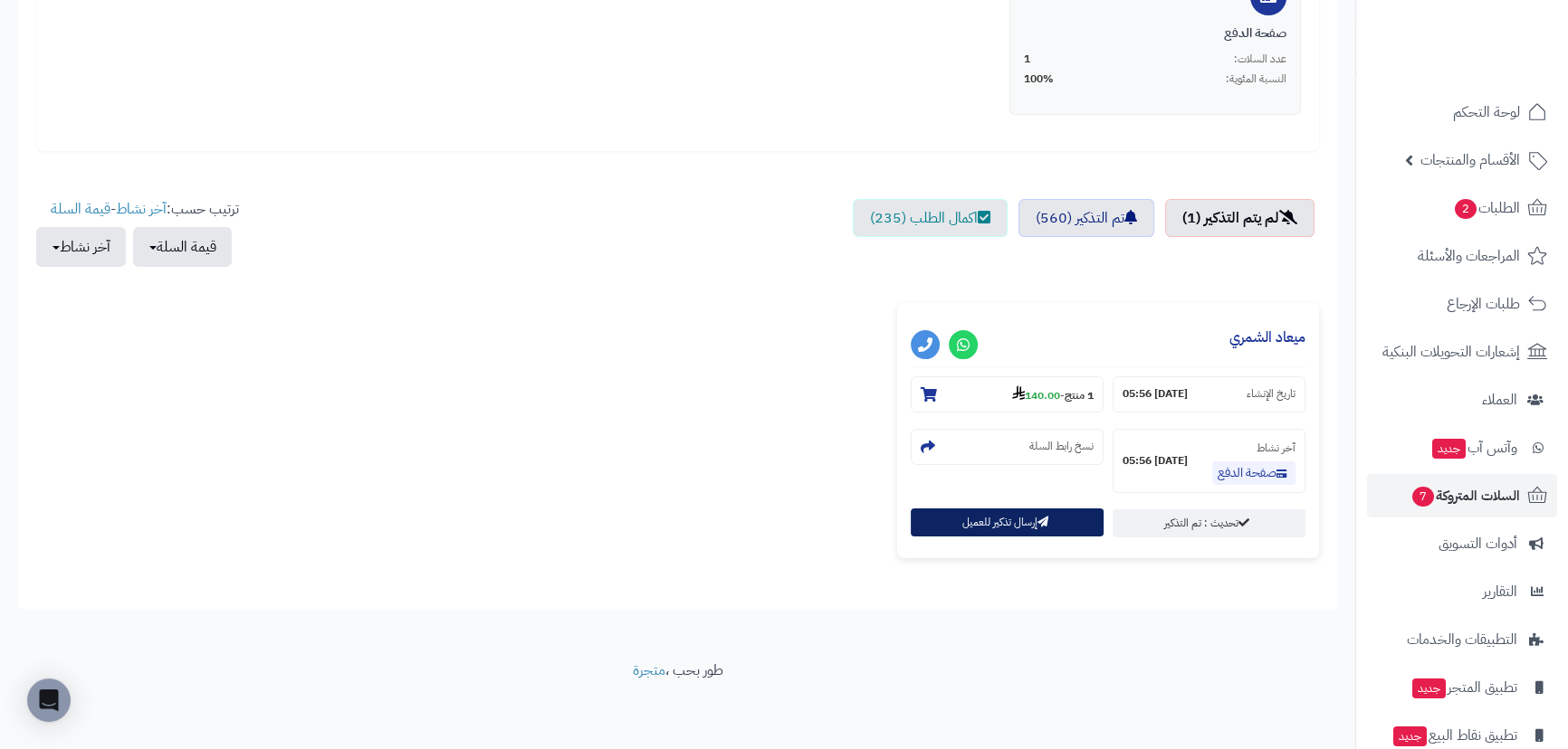
click at [959, 529] on button "إرسال تذكير للعميل" at bounding box center [1007, 522] width 193 height 28
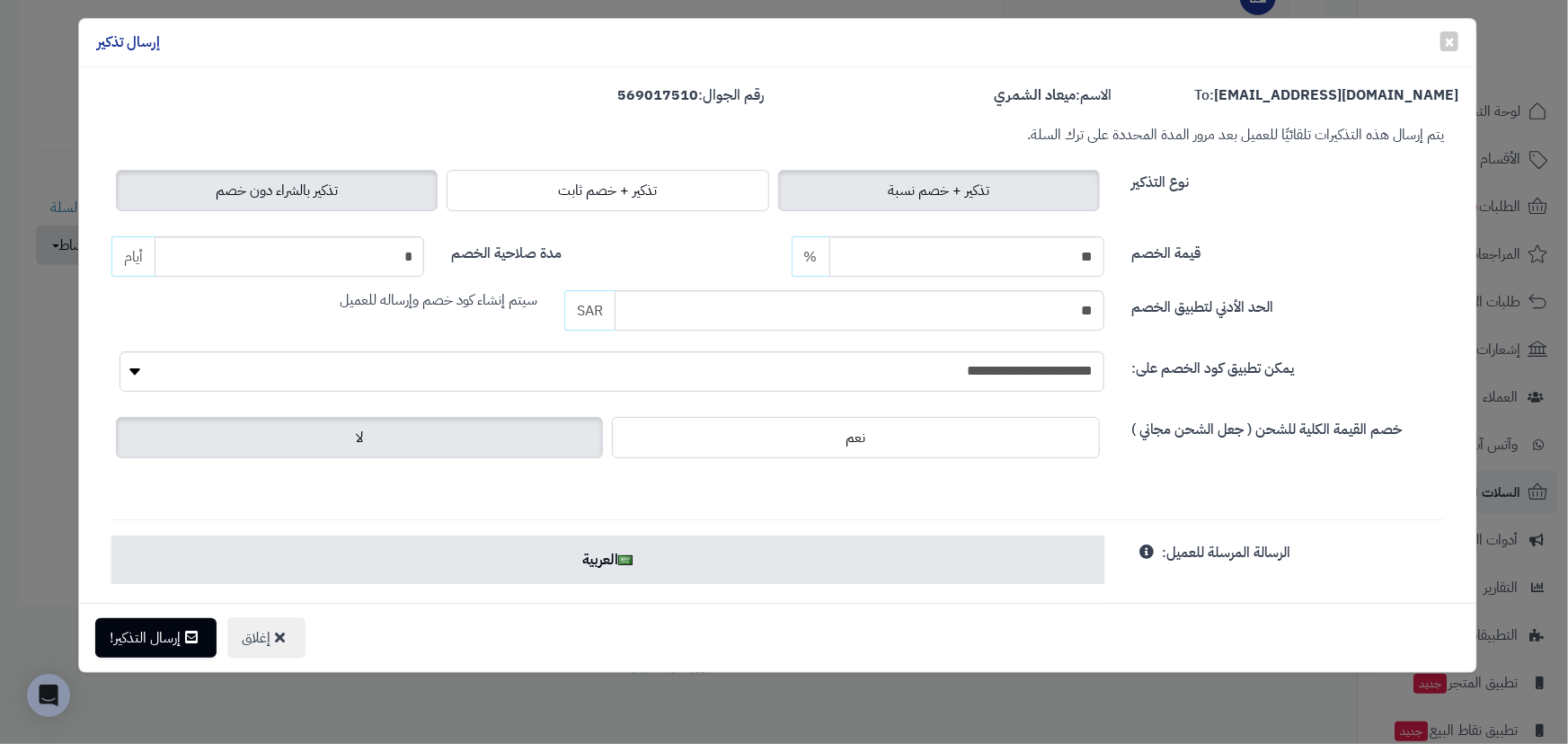
click at [324, 189] on span "تذكير بالشراء دون خصم" at bounding box center [276, 190] width 122 height 22
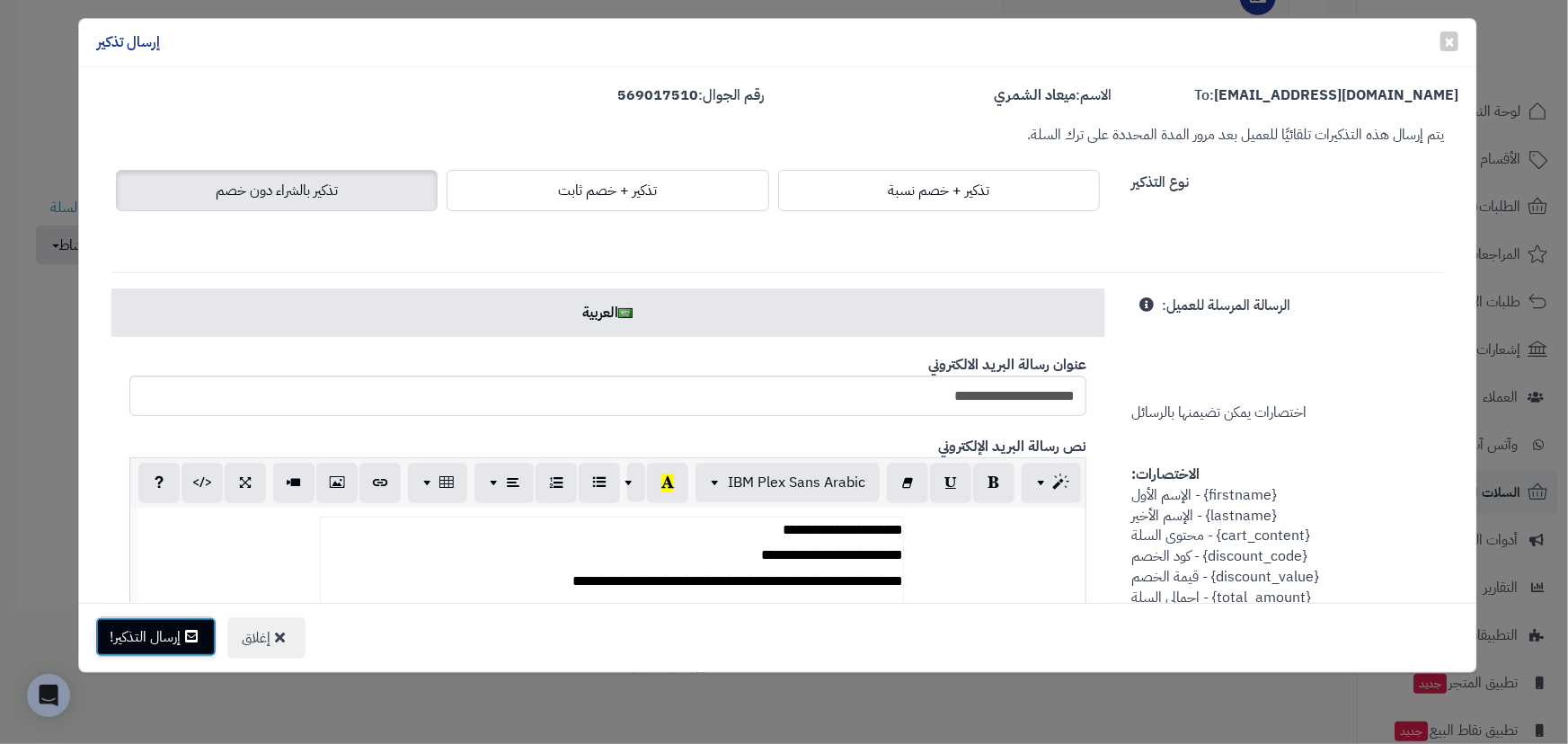
drag, startPoint x: 145, startPoint y: 639, endPoint x: 172, endPoint y: 654, distance: 30.9
click at [145, 639] on button "إرسال التذكير!" at bounding box center [156, 638] width 121 height 40
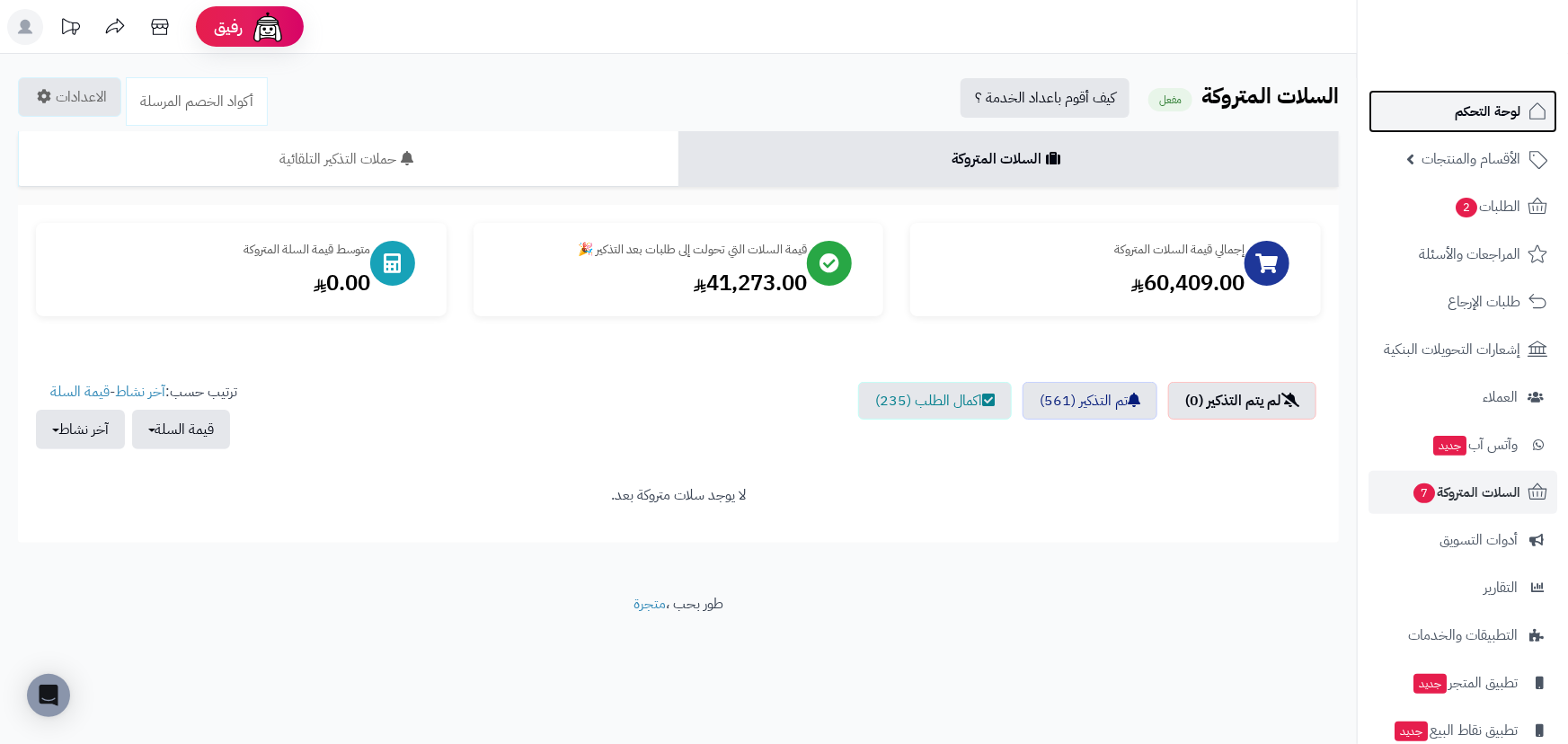
click at [1495, 125] on link "لوحة التحكم" at bounding box center [1463, 111] width 189 height 43
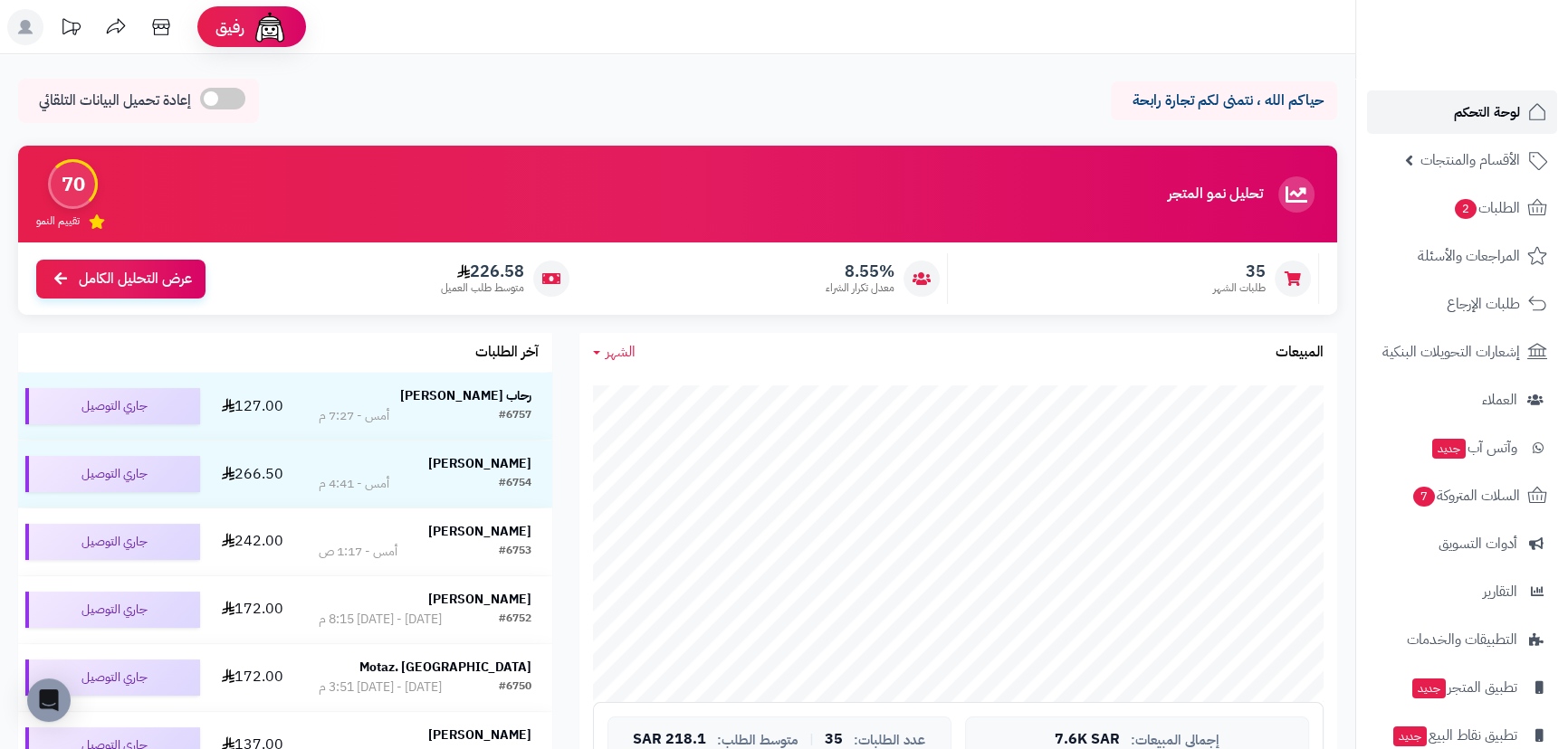
click at [1496, 118] on span "لوحة التحكم" at bounding box center [1486, 112] width 66 height 26
